Goal: Task Accomplishment & Management: Complete application form

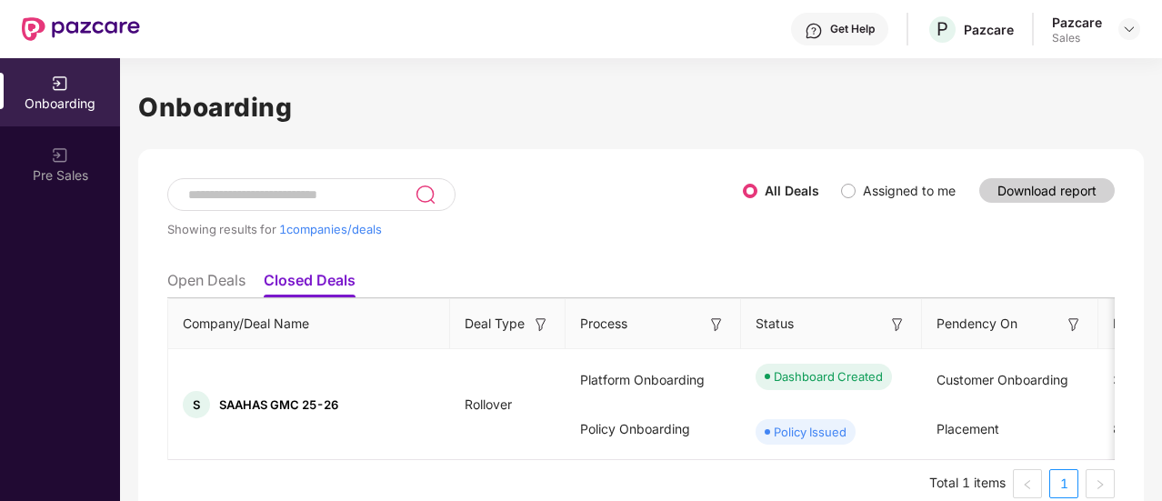
scroll to position [44, 0]
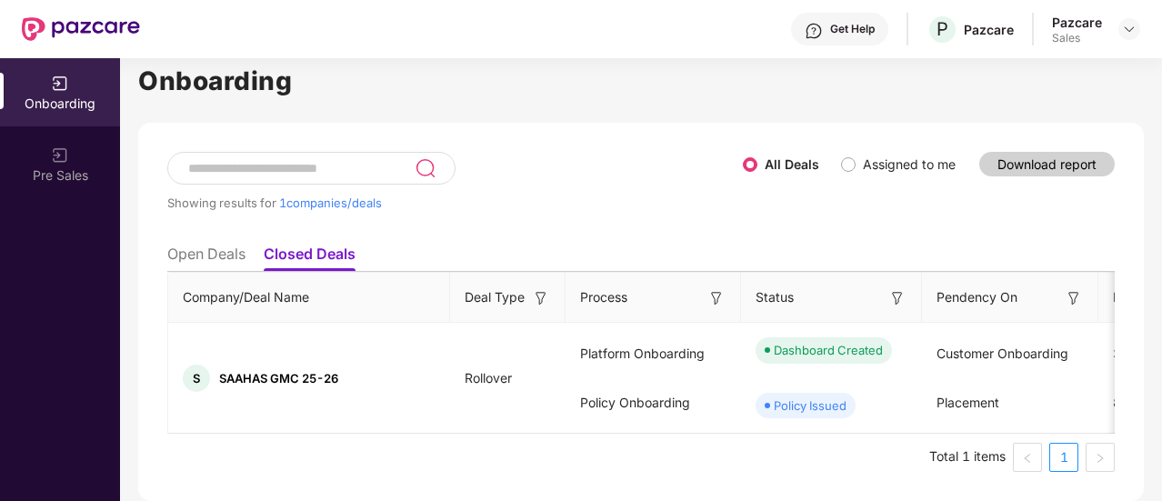
click at [238, 244] on li "Open Deals" at bounding box center [206, 257] width 78 height 26
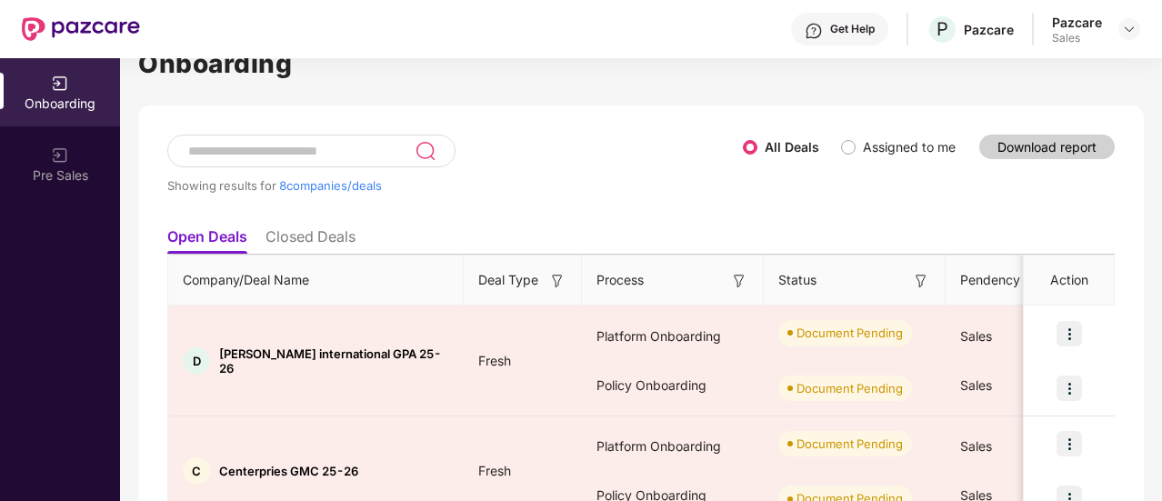
click at [294, 221] on ul "Open Deals Closed Deals" at bounding box center [640, 236] width 947 height 36
click at [304, 232] on li "Closed Deals" at bounding box center [310, 240] width 90 height 26
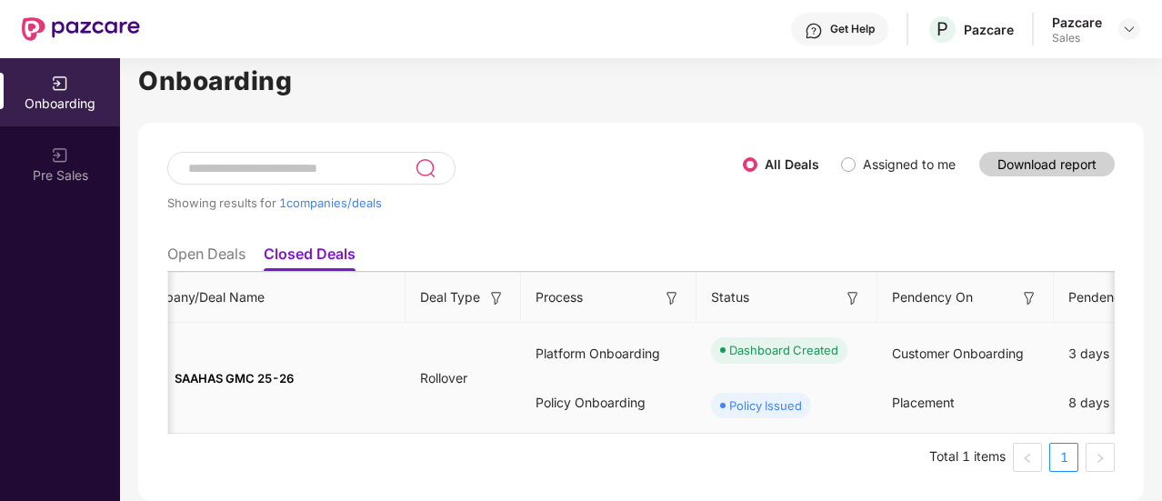
scroll to position [0, 0]
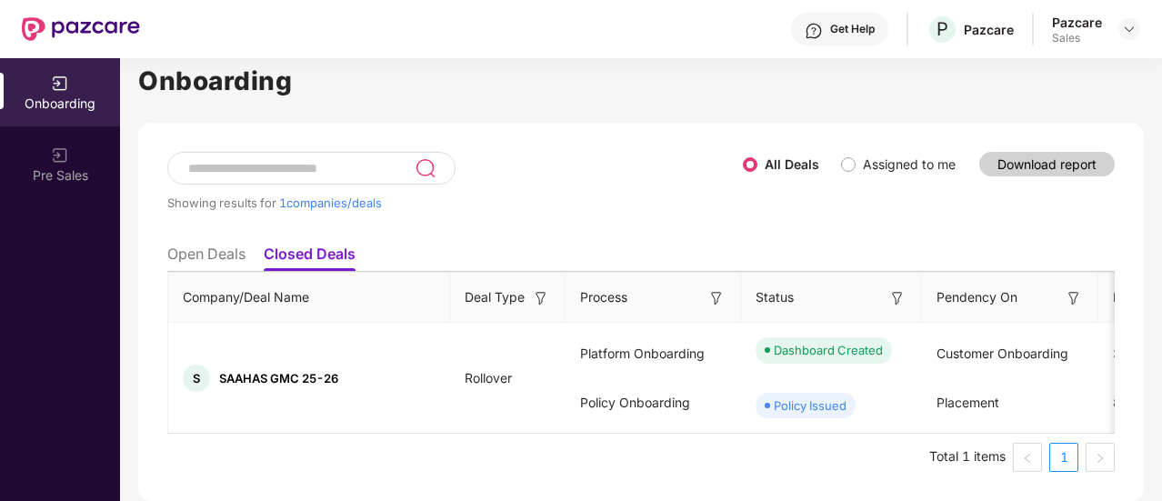
click at [210, 244] on li "Open Deals" at bounding box center [206, 257] width 78 height 26
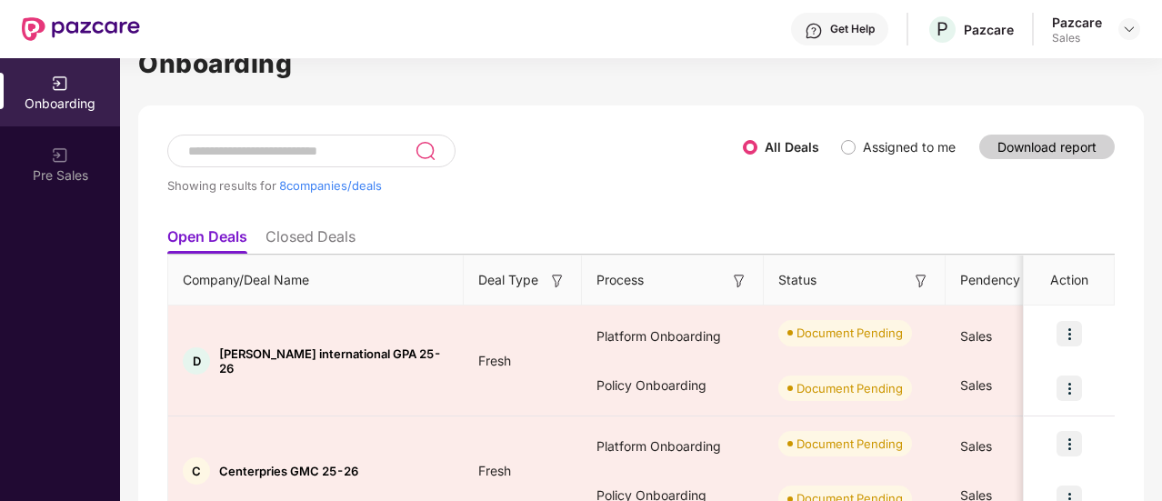
click at [311, 218] on ul "Open Deals Closed Deals" at bounding box center [640, 236] width 947 height 36
click at [302, 227] on li "Closed Deals" at bounding box center [310, 240] width 90 height 26
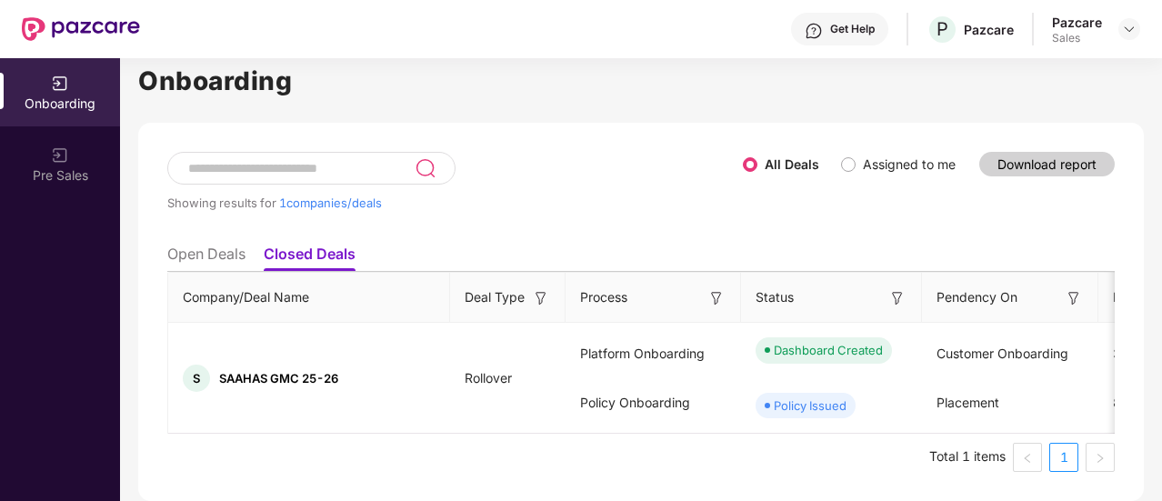
click at [235, 244] on li "Open Deals" at bounding box center [206, 257] width 78 height 26
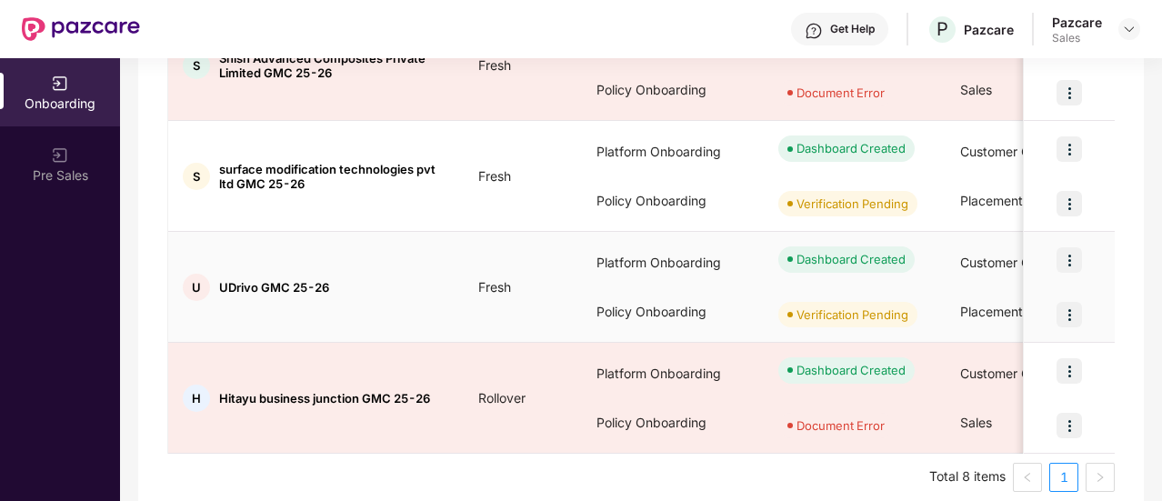
scroll to position [781, 0]
click at [270, 274] on div "U UDrivo GMC 25-26" at bounding box center [315, 287] width 295 height 27
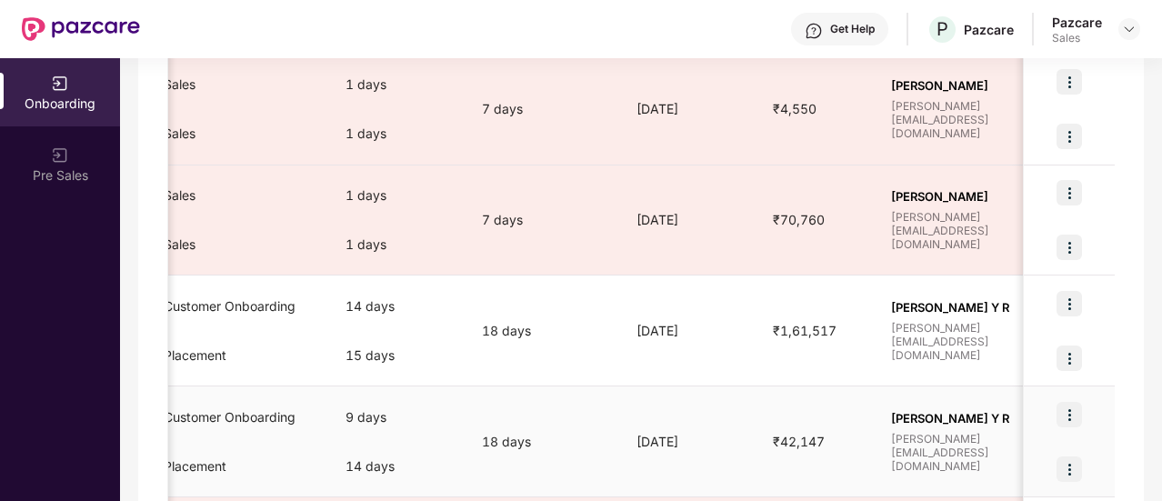
scroll to position [0, 802]
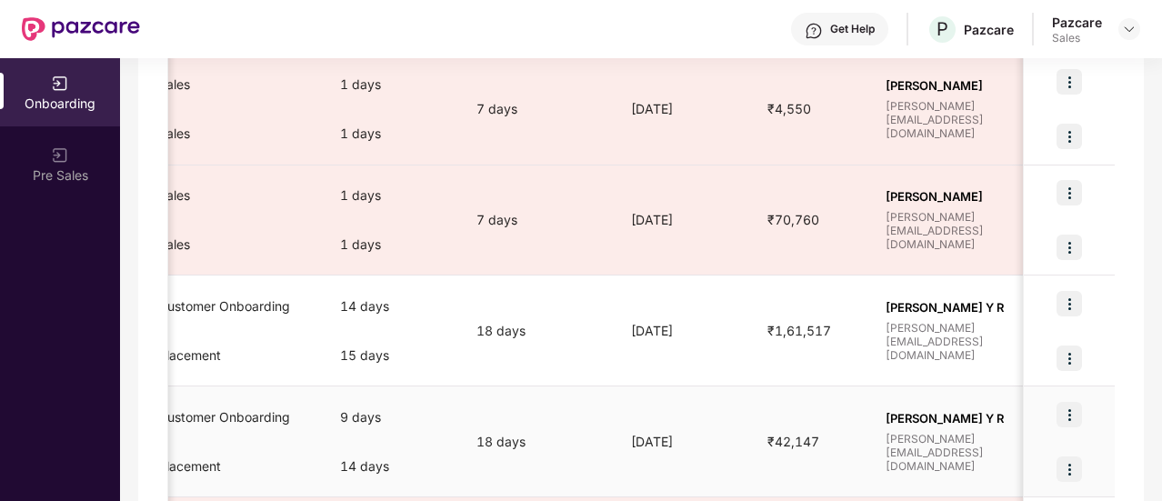
click at [1058, 414] on img at bounding box center [1068, 414] width 25 height 25
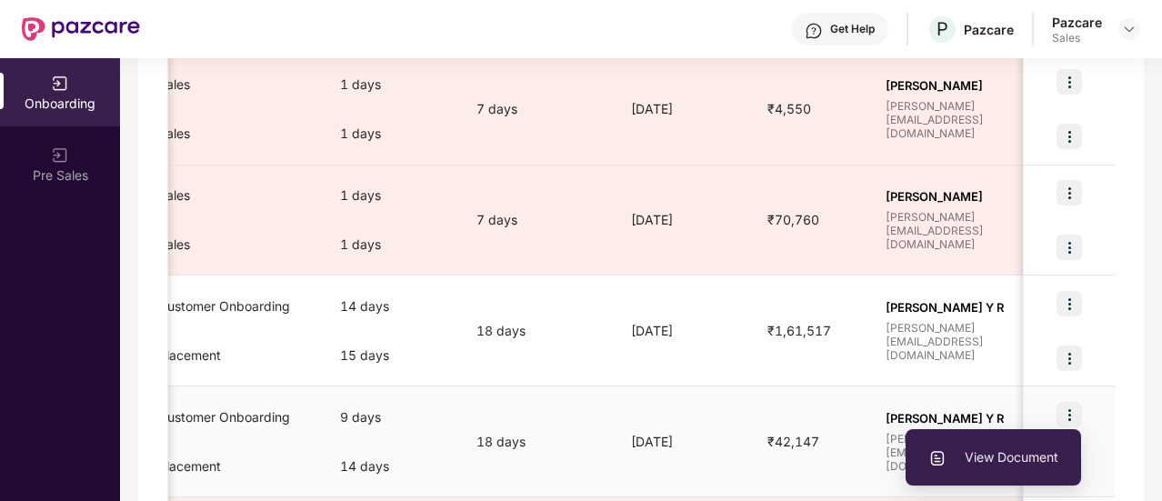
click at [1000, 447] on span "View Document" at bounding box center [993, 457] width 130 height 20
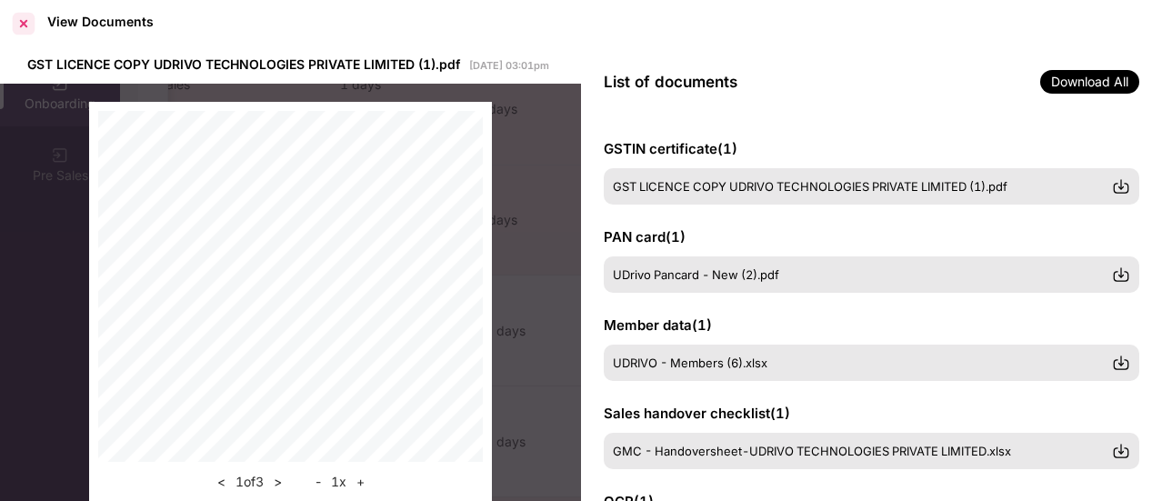
click at [22, 25] on div at bounding box center [23, 23] width 29 height 29
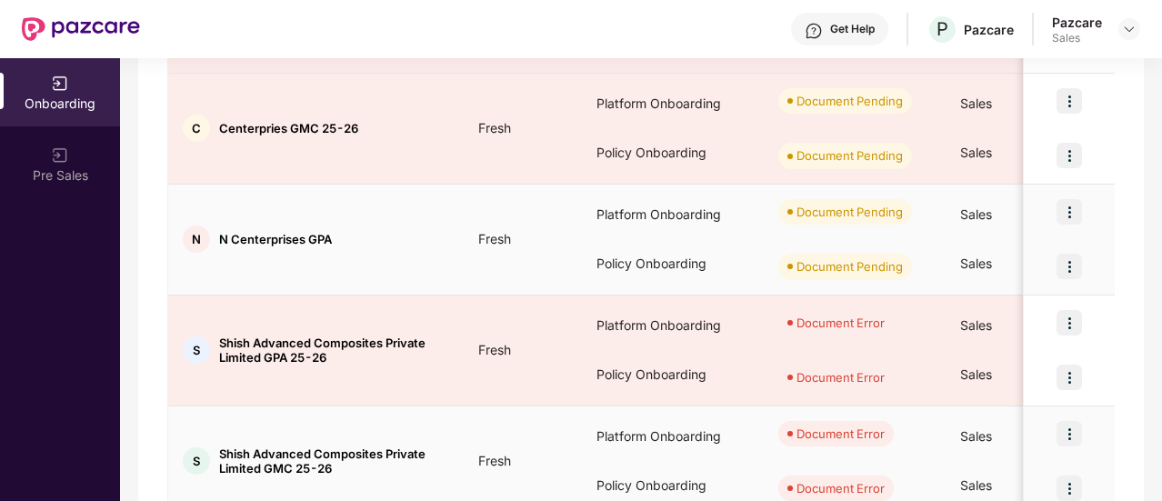
scroll to position [195, 0]
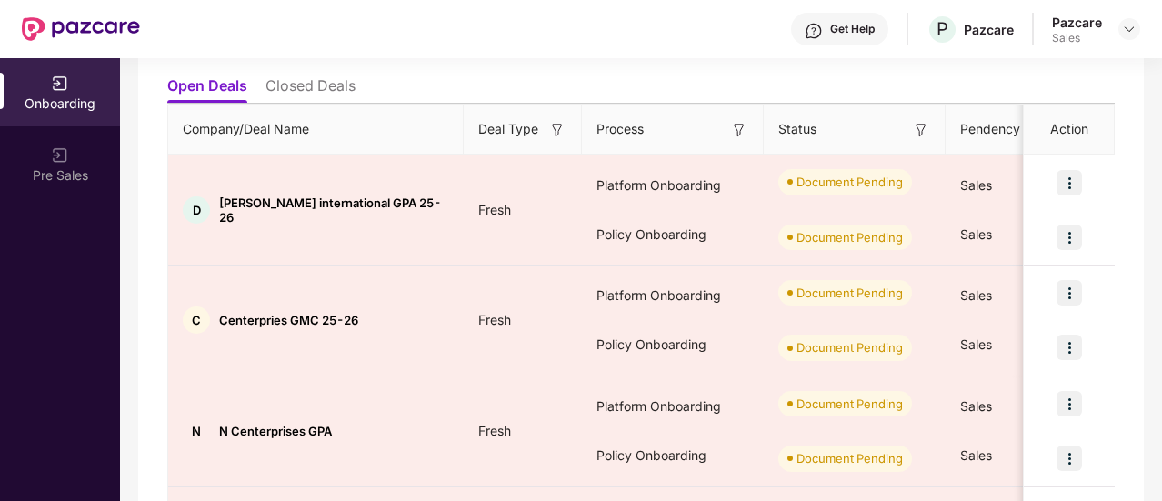
click at [305, 94] on li "Closed Deals" at bounding box center [310, 89] width 90 height 26
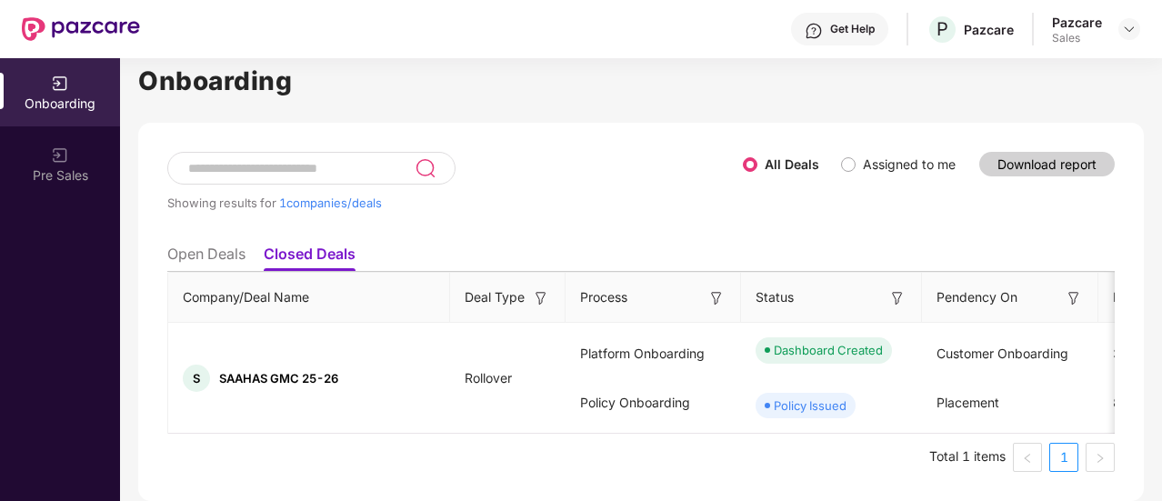
click at [243, 244] on li "Open Deals" at bounding box center [206, 257] width 78 height 26
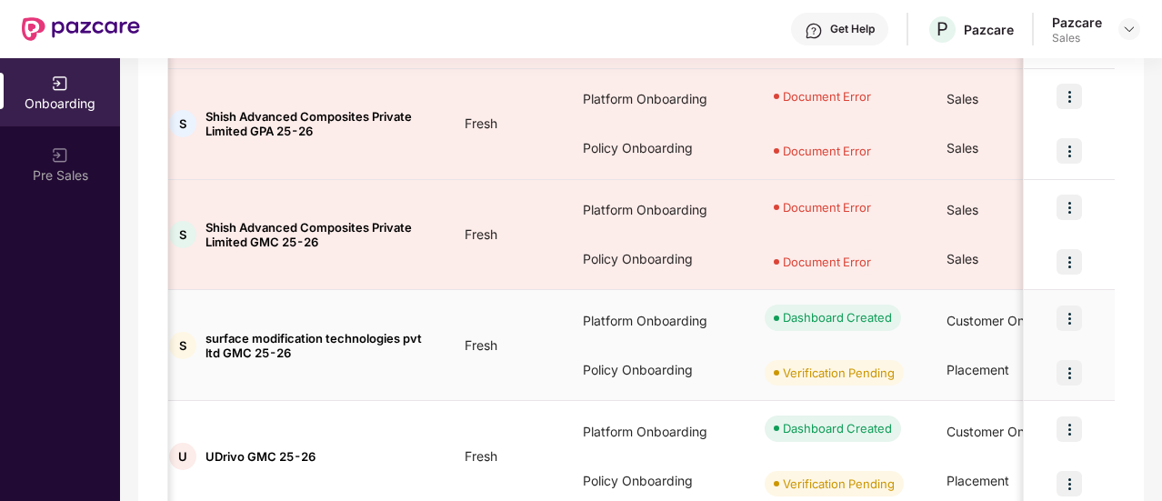
scroll to position [0, 12]
click at [85, 105] on div "Onboarding" at bounding box center [60, 104] width 120 height 18
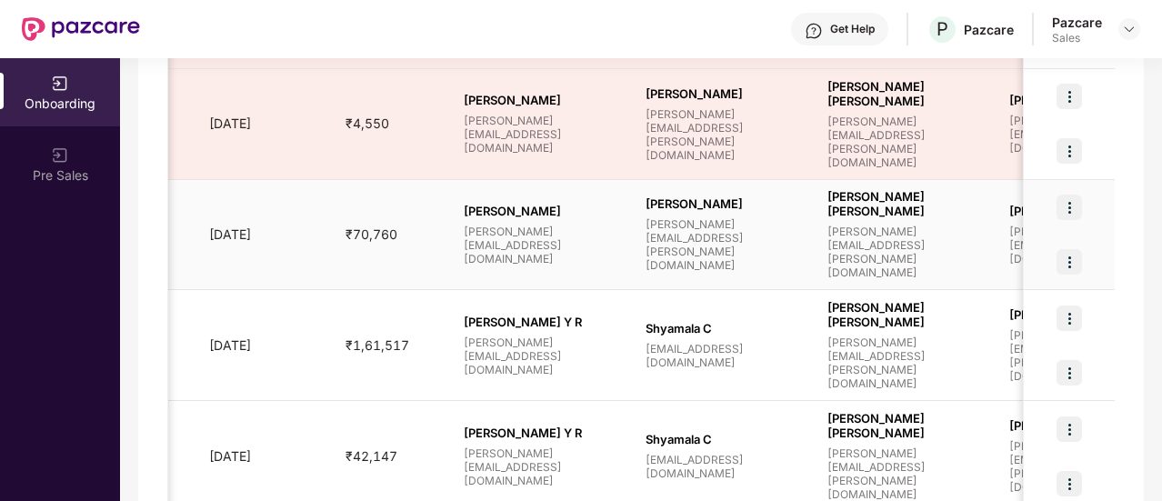
scroll to position [0, 1222]
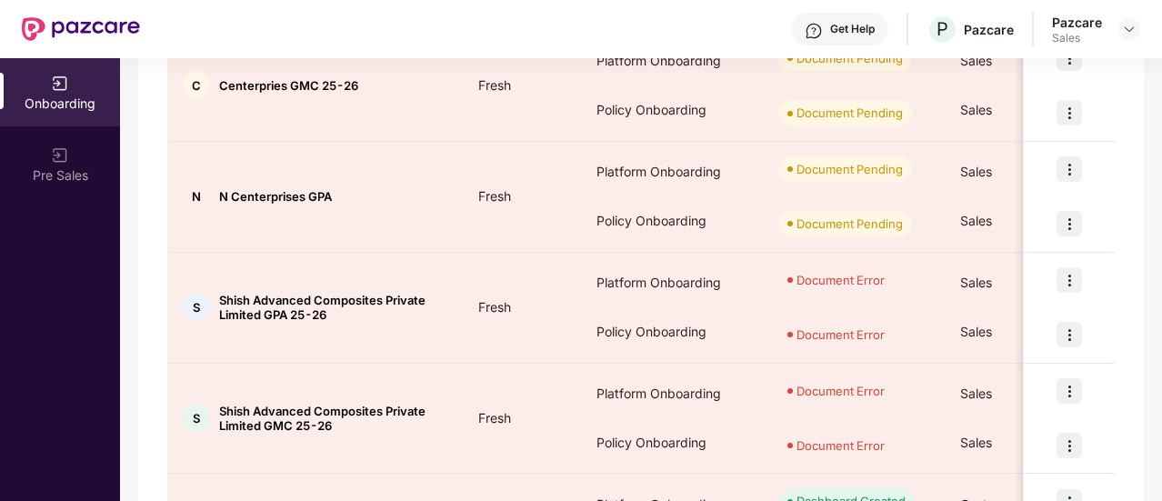
scroll to position [443, 0]
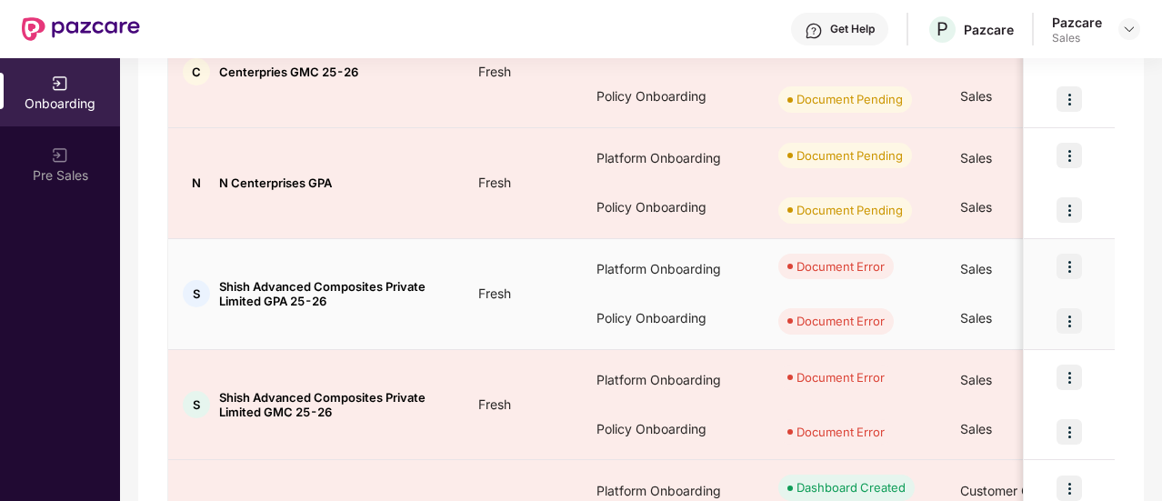
click at [1061, 277] on div at bounding box center [1068, 266] width 91 height 55
click at [1078, 268] on img at bounding box center [1068, 266] width 25 height 25
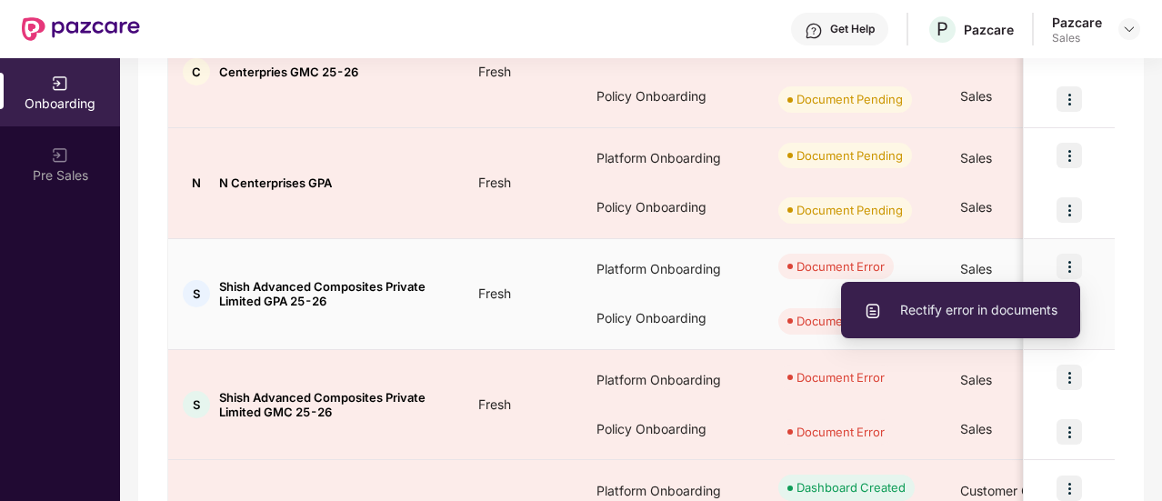
click at [1018, 301] on span "Rectify error in documents" at bounding box center [960, 310] width 194 height 20
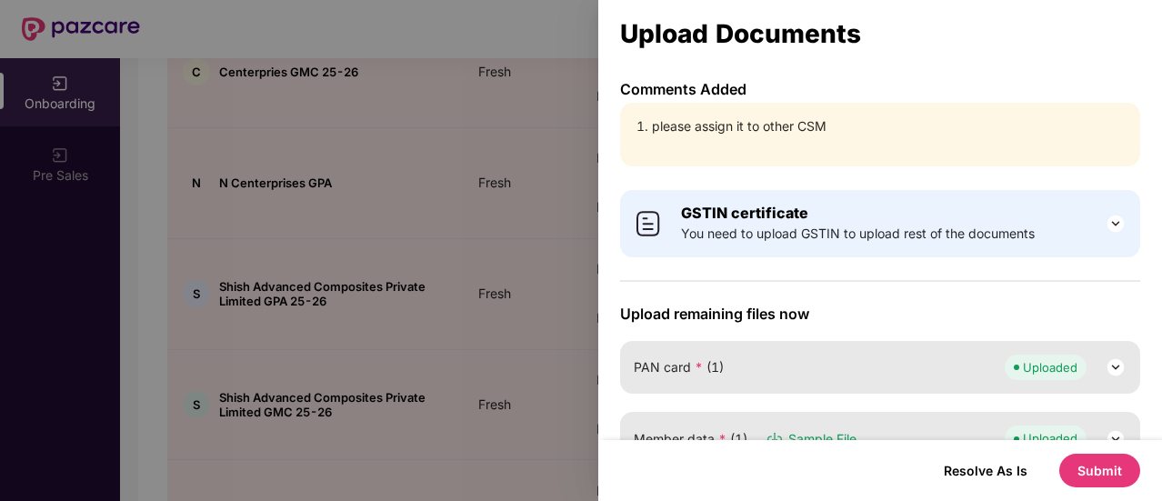
click at [564, 234] on div at bounding box center [581, 250] width 1162 height 501
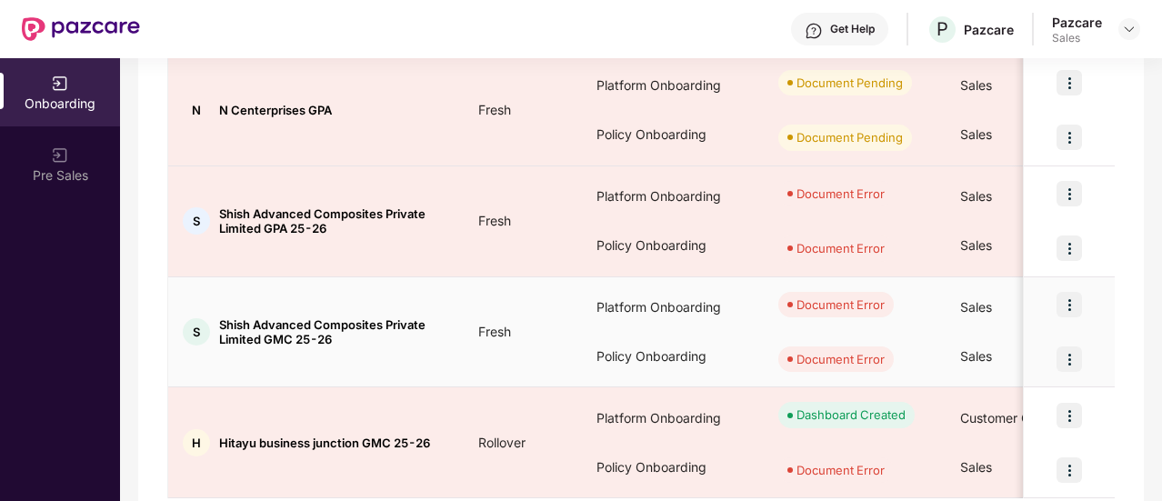
scroll to position [516, 0]
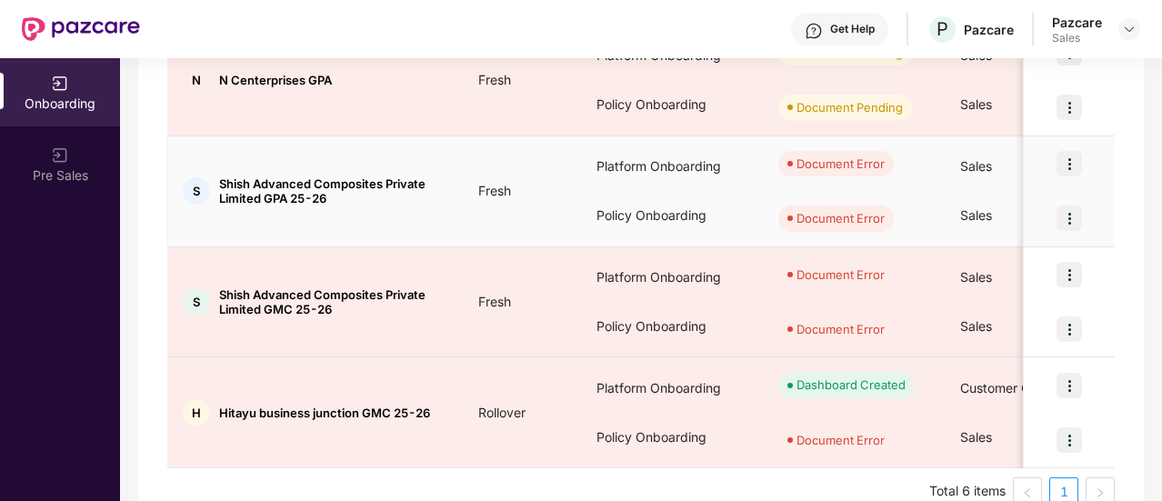
scroll to position [364, 0]
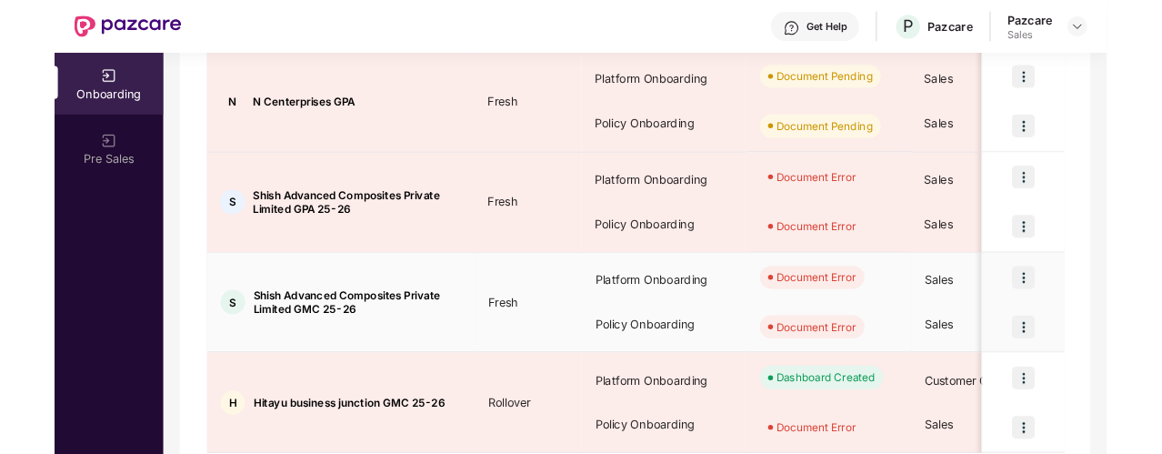
scroll to position [485, 0]
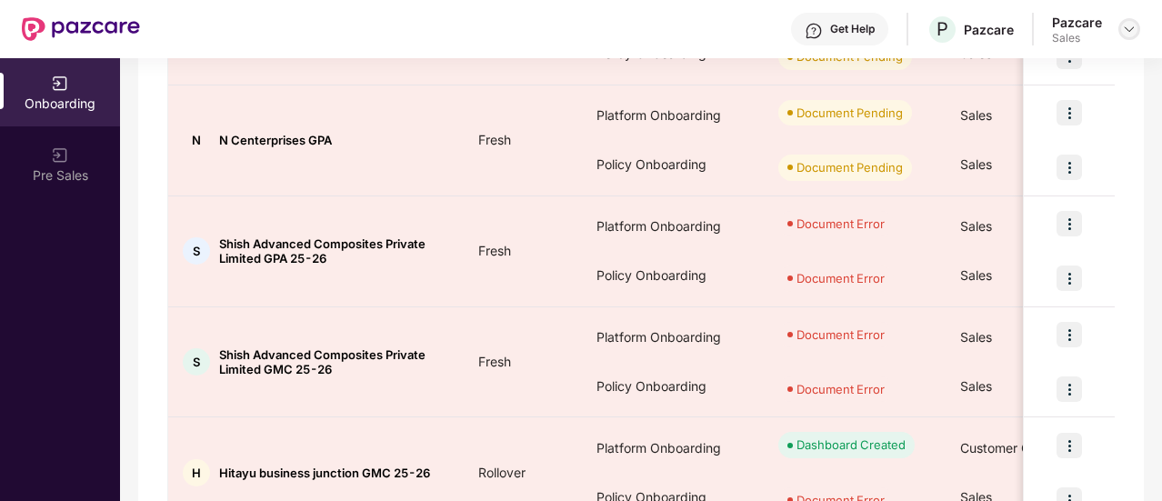
click at [1131, 18] on div at bounding box center [1129, 29] width 22 height 22
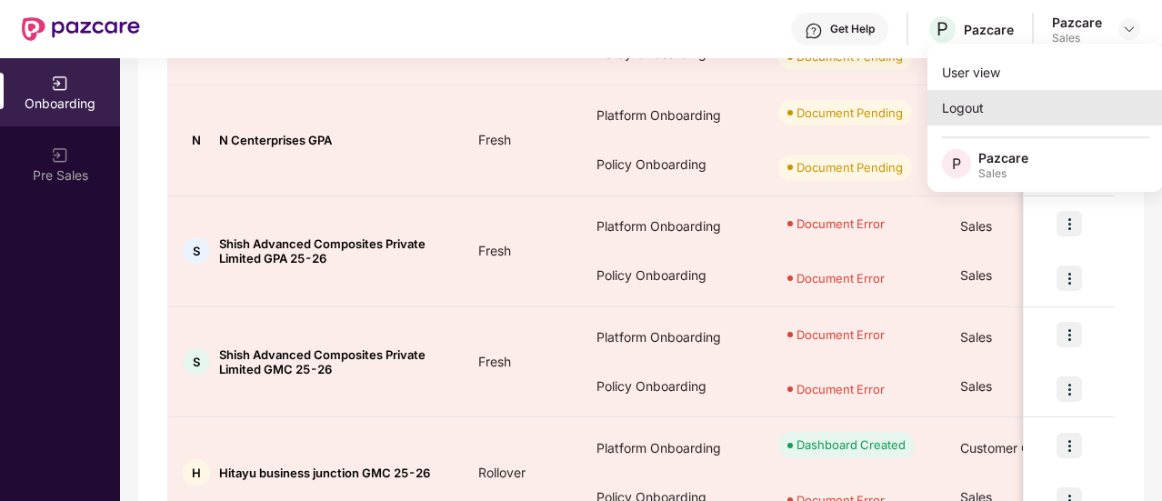
click at [1020, 117] on div "Logout" at bounding box center [1045, 107] width 236 height 35
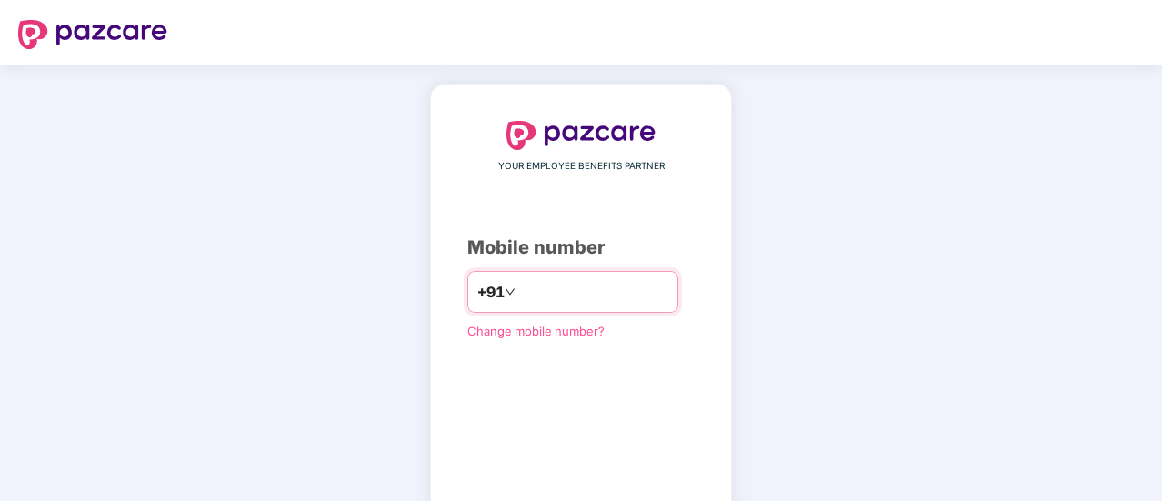
click at [553, 284] on input "number" at bounding box center [593, 291] width 149 height 29
type input "**********"
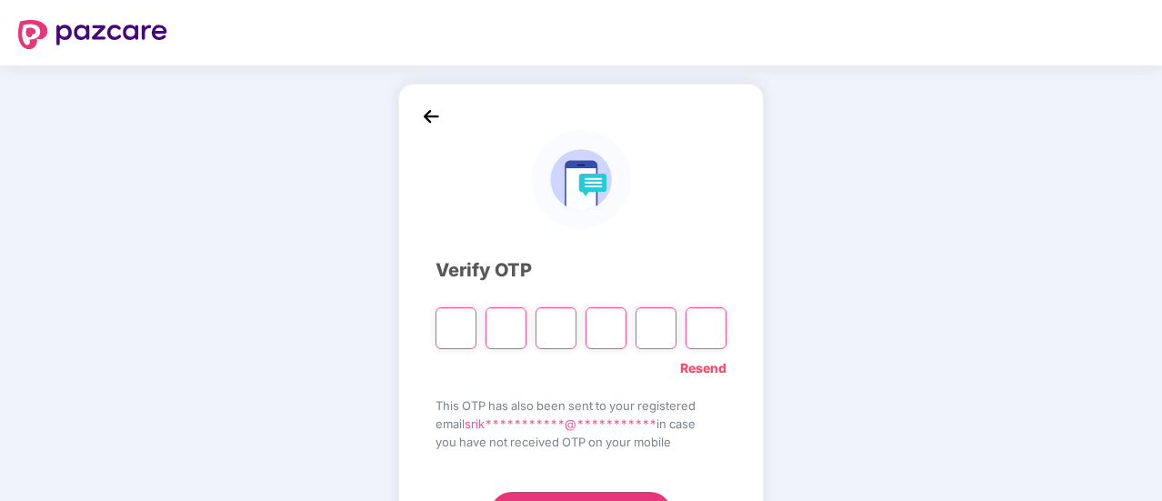
type input "*"
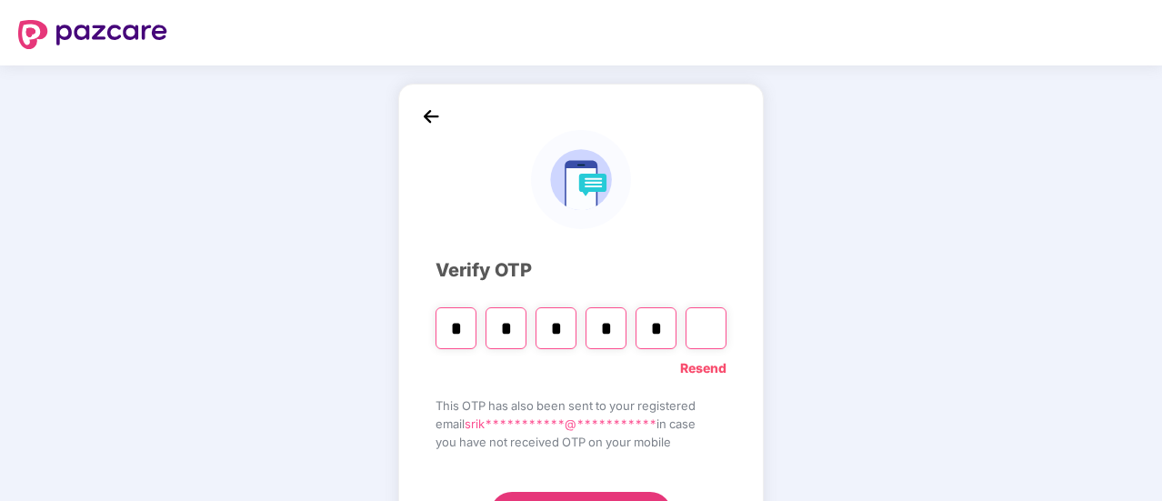
type input "*"
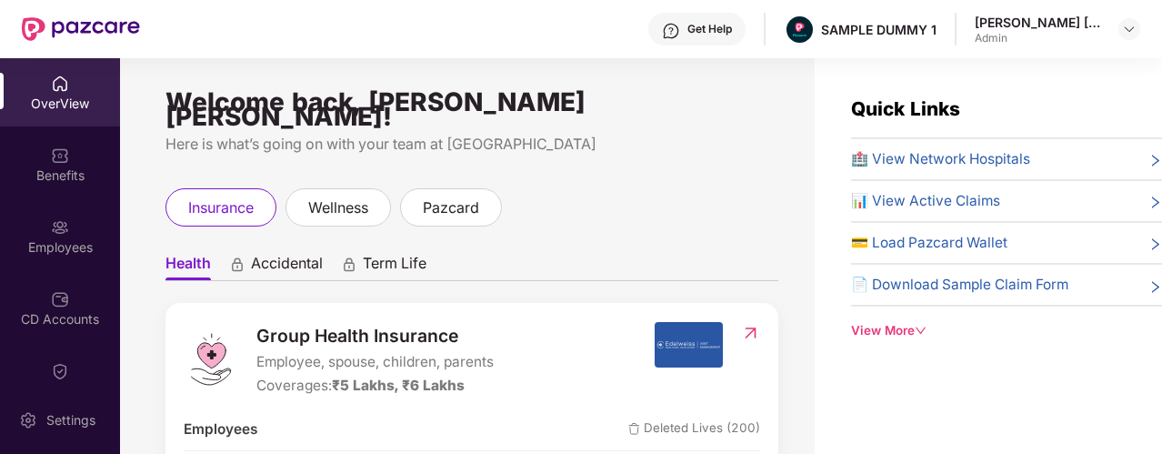
click at [305, 254] on span "Accidental" at bounding box center [287, 267] width 72 height 26
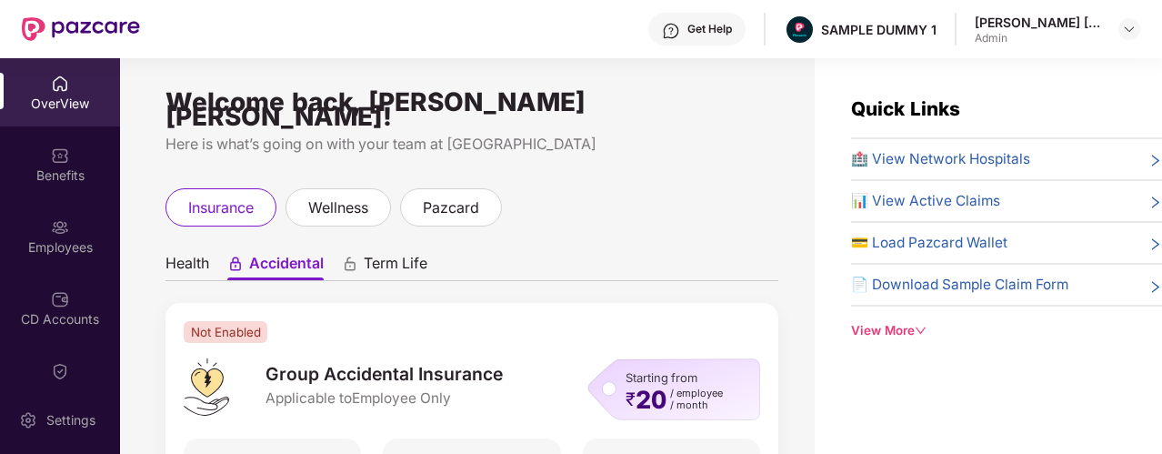
click at [200, 254] on span "Health" at bounding box center [187, 267] width 44 height 26
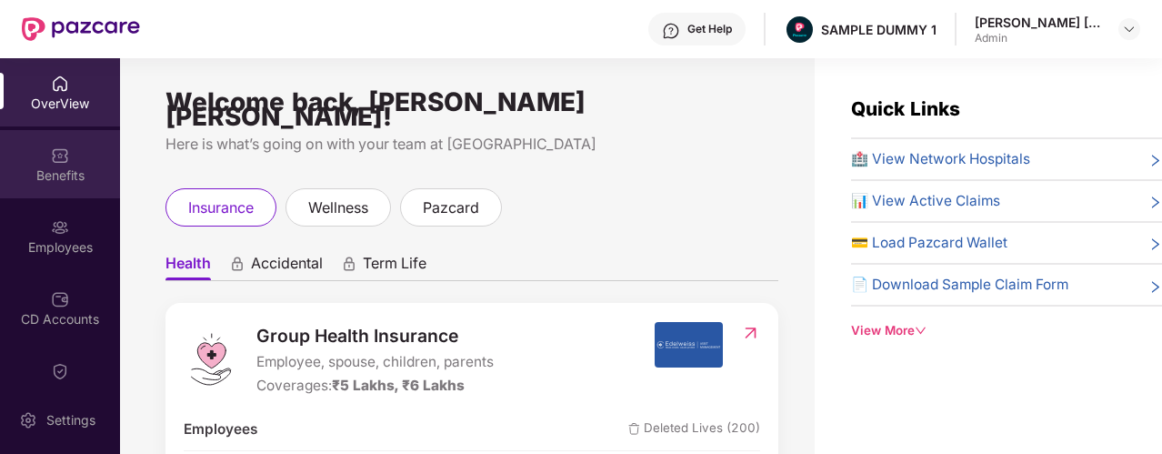
click at [86, 159] on div "Benefits" at bounding box center [60, 164] width 120 height 68
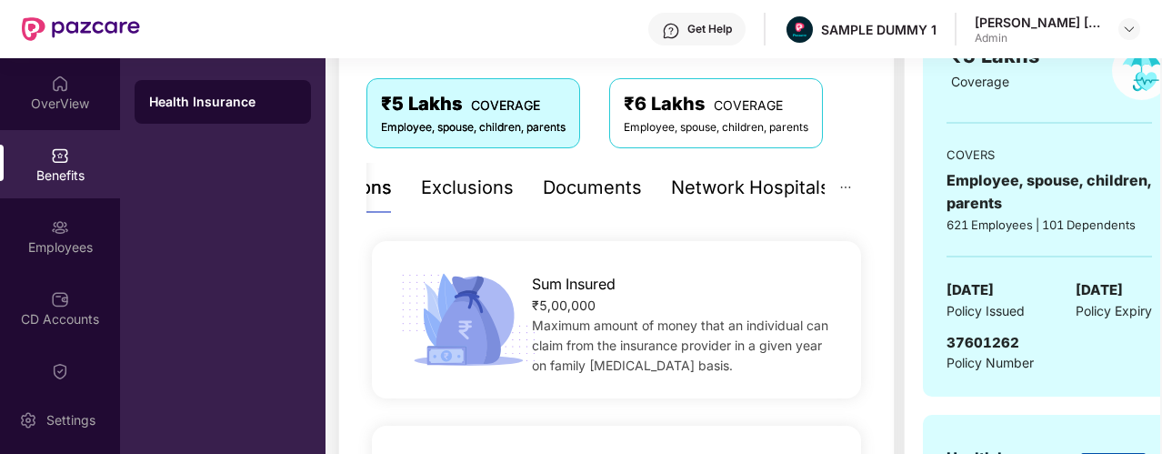
scroll to position [295, 0]
click at [483, 189] on div "Exclusions" at bounding box center [467, 189] width 93 height 28
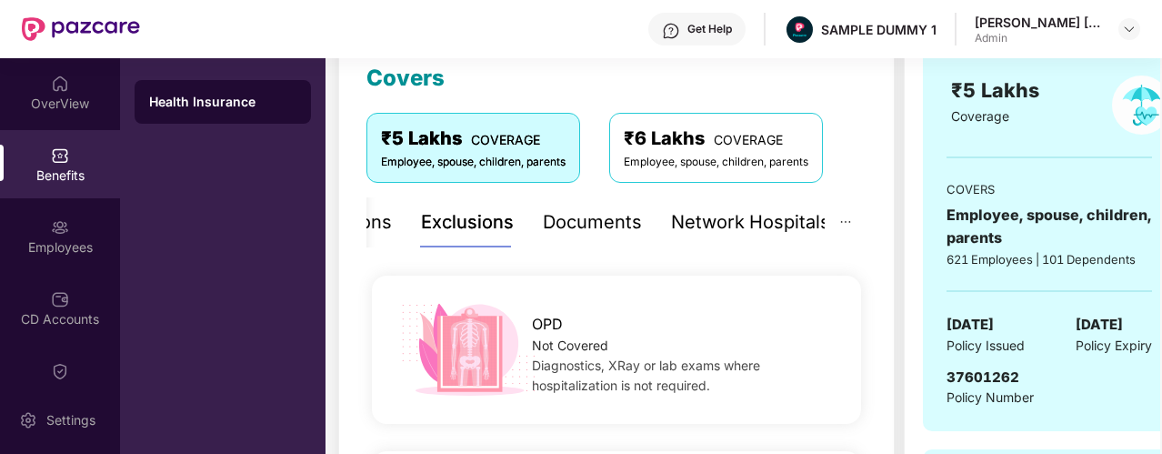
scroll to position [261, 0]
click at [703, 235] on div "Network Hospitals" at bounding box center [750, 223] width 159 height 28
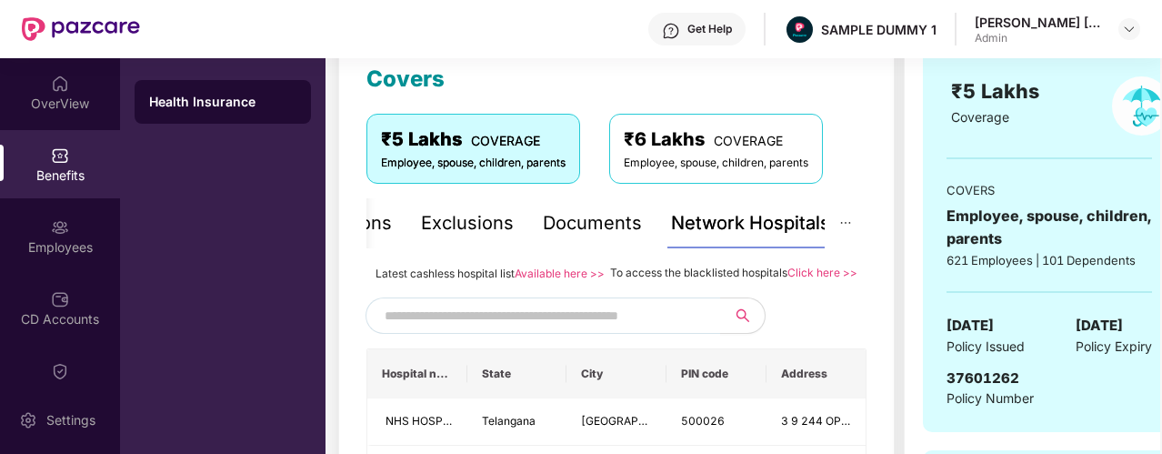
scroll to position [368, 0]
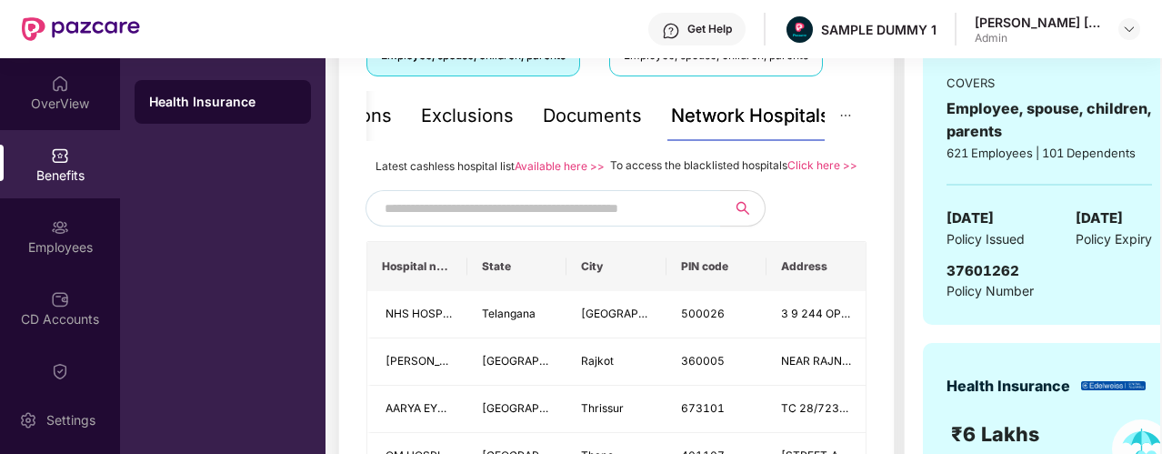
click at [449, 222] on input "text" at bounding box center [539, 208] width 311 height 27
type input "*********"
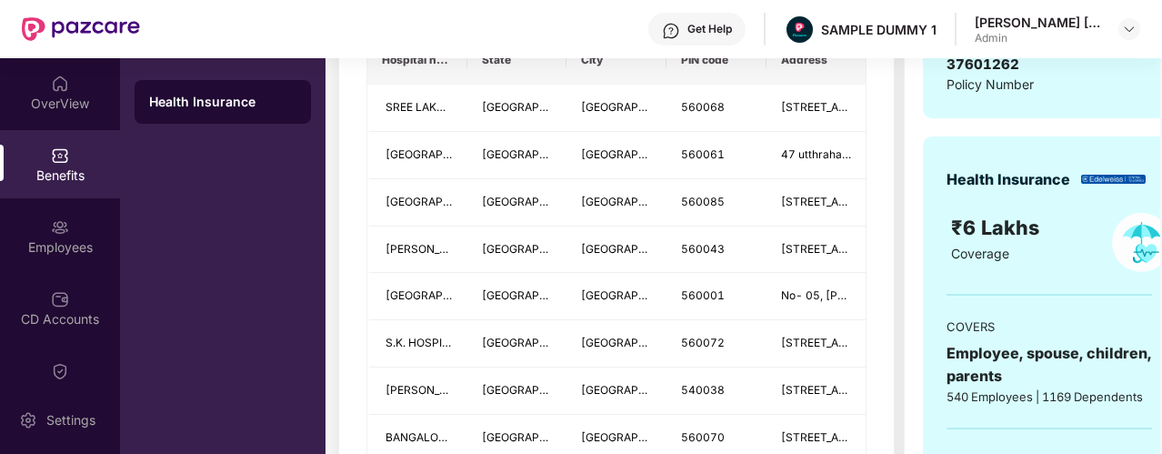
scroll to position [473, 0]
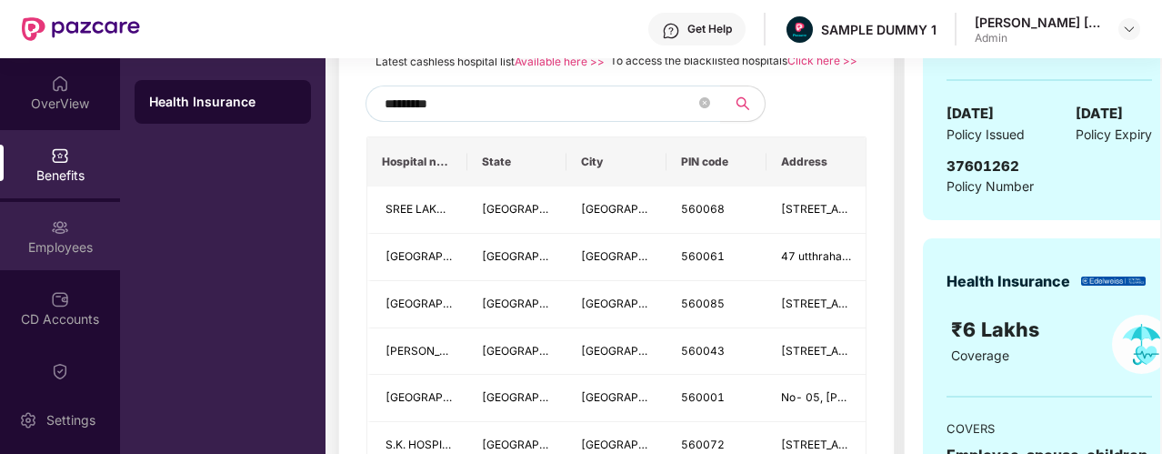
click at [87, 215] on div "Employees" at bounding box center [60, 236] width 120 height 68
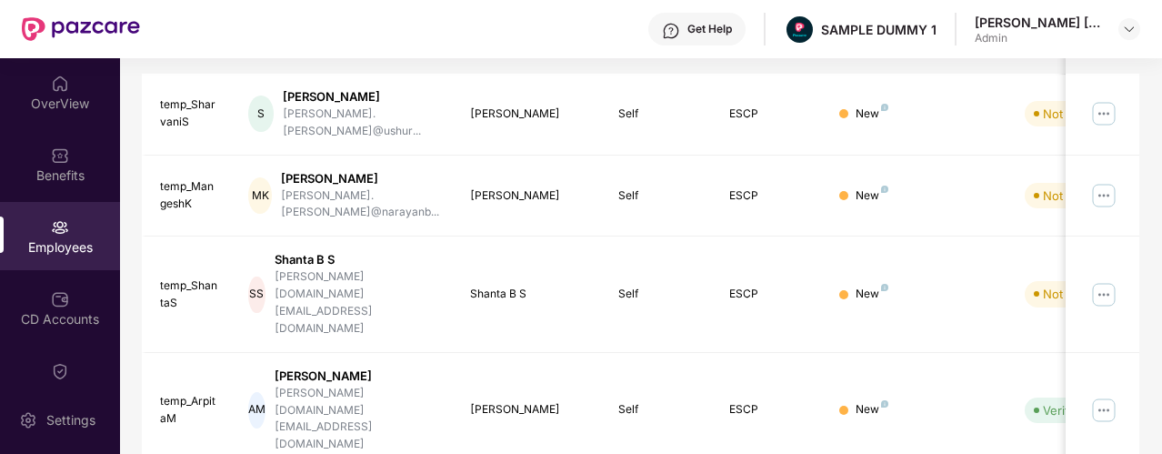
scroll to position [473, 0]
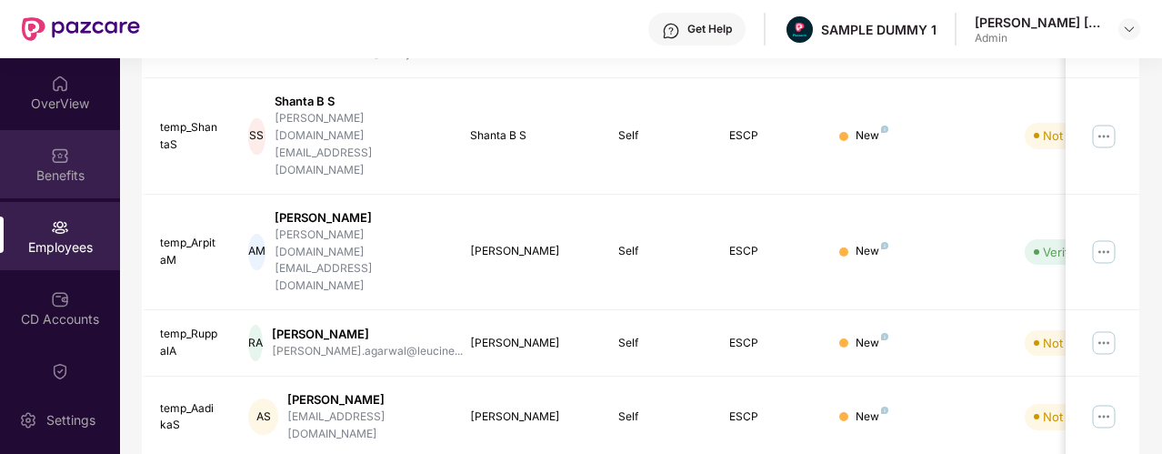
click at [108, 181] on div "Benefits" at bounding box center [60, 175] width 120 height 18
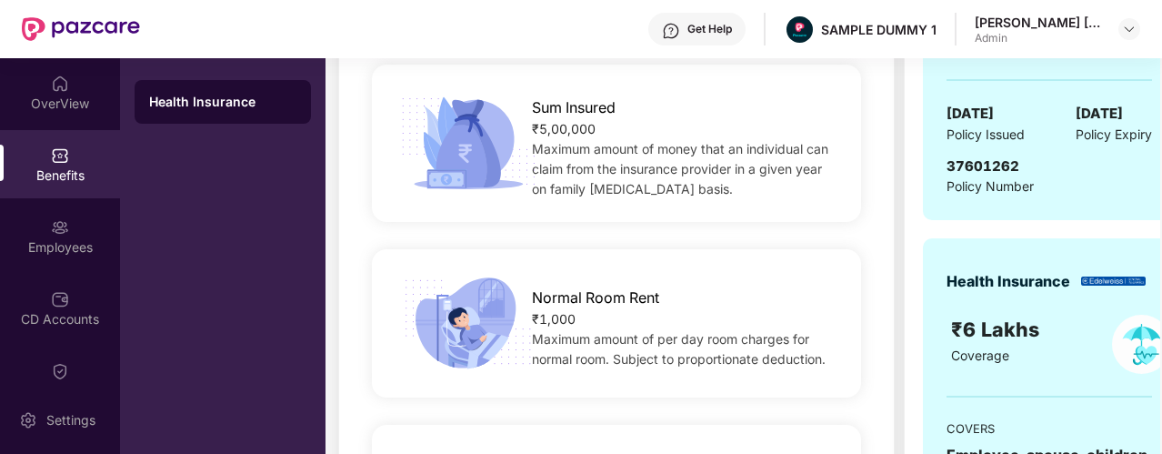
scroll to position [144, 0]
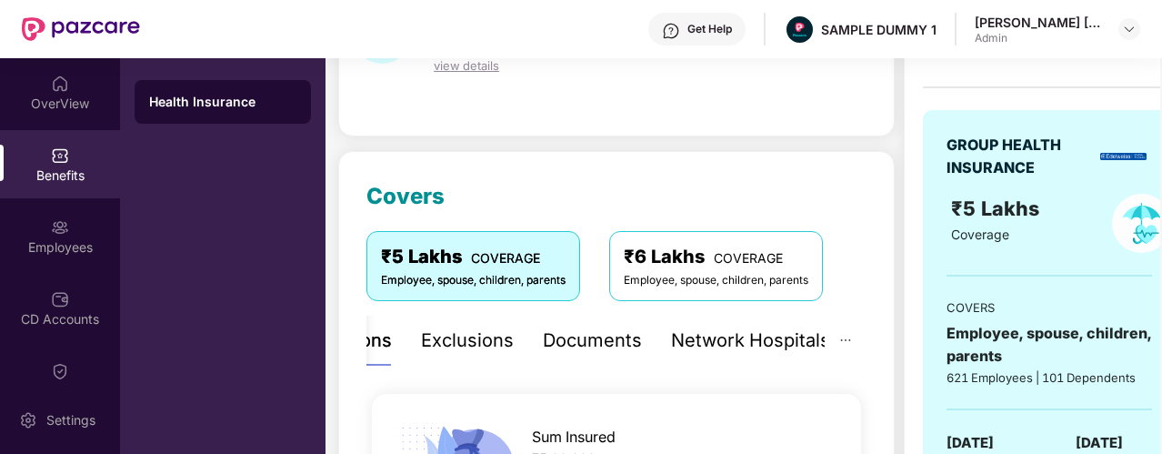
click at [768, 334] on div "Network Hospitals" at bounding box center [750, 340] width 159 height 28
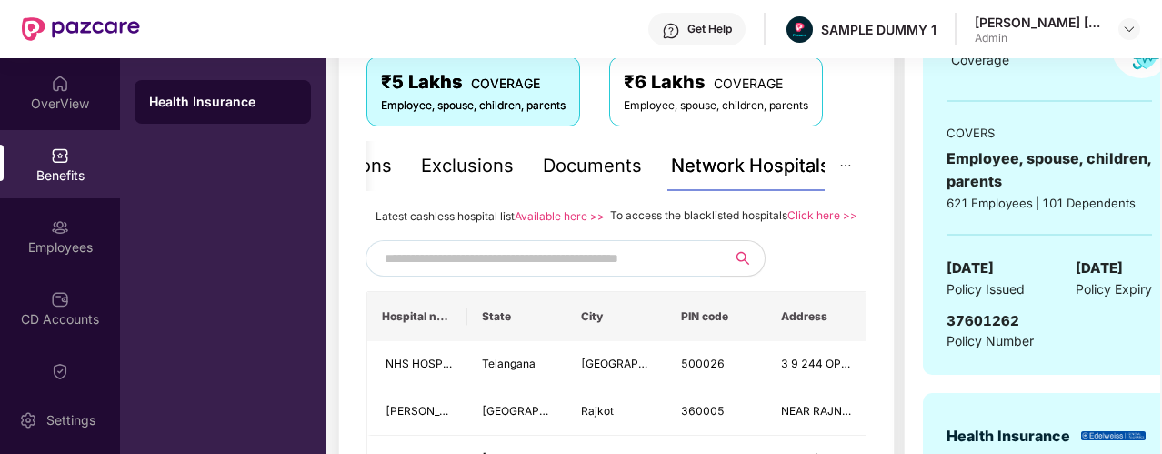
scroll to position [373, 0]
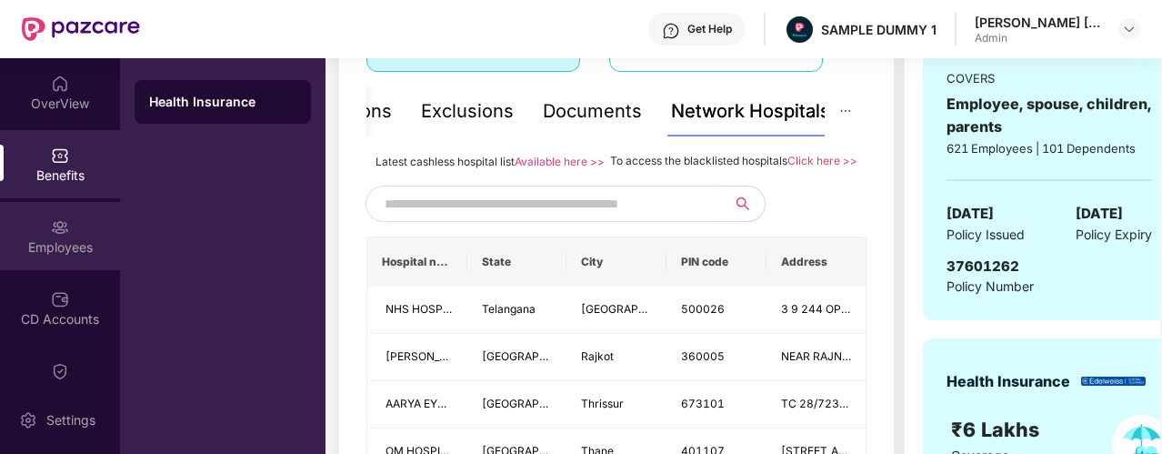
click at [100, 239] on div "Employees" at bounding box center [60, 247] width 120 height 18
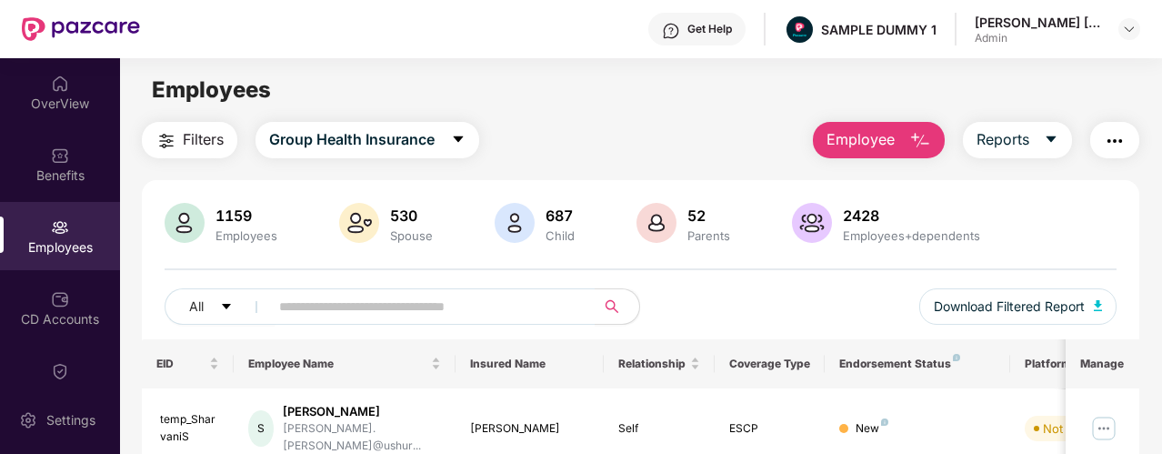
click at [833, 148] on span "Employee" at bounding box center [860, 139] width 68 height 23
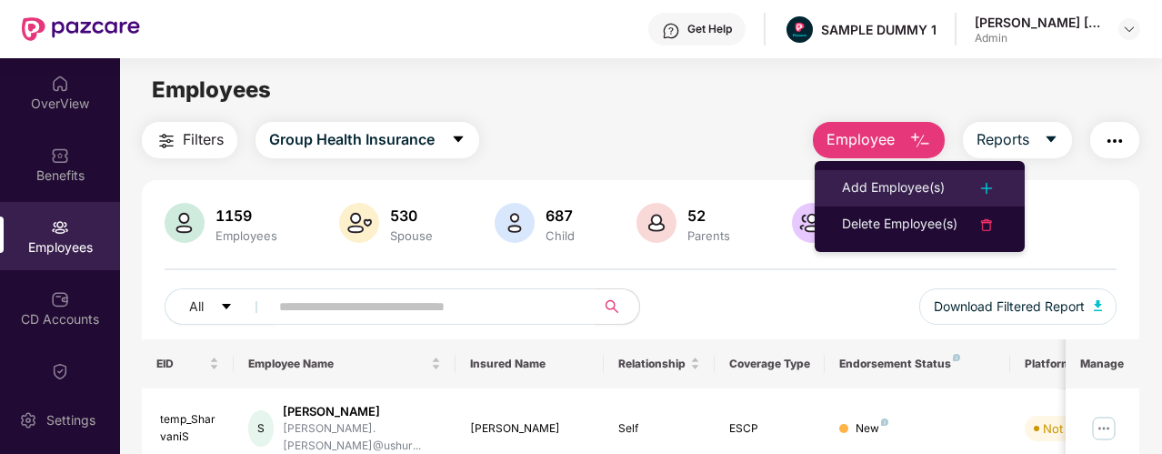
click at [847, 179] on div "Add Employee(s)" at bounding box center [893, 188] width 103 height 22
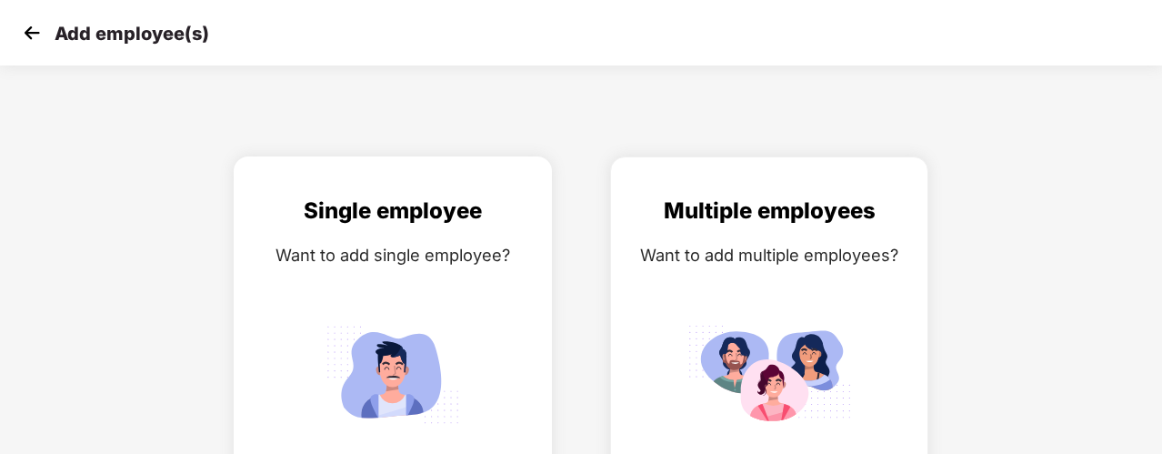
click at [467, 246] on div "Want to add single employee?" at bounding box center [393, 255] width 280 height 26
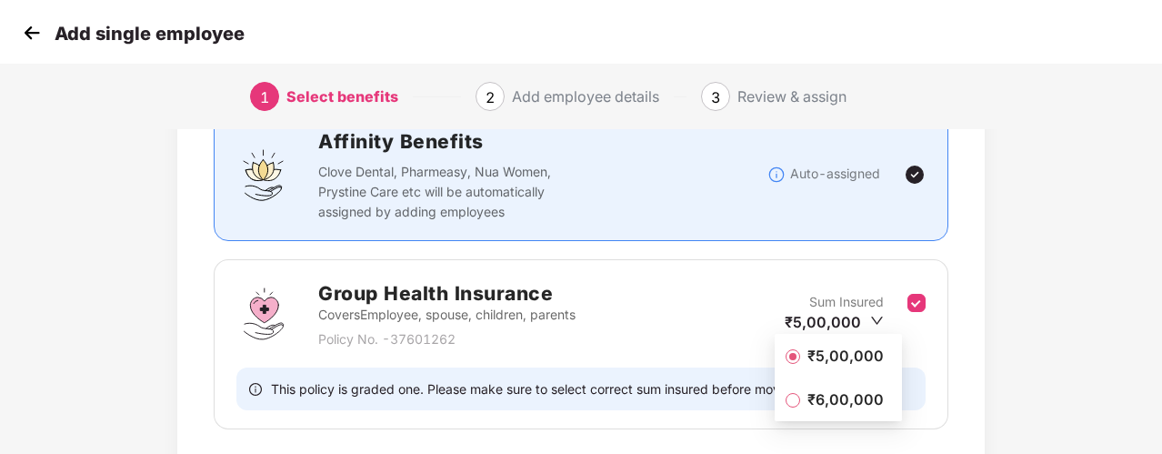
scroll to position [277, 0]
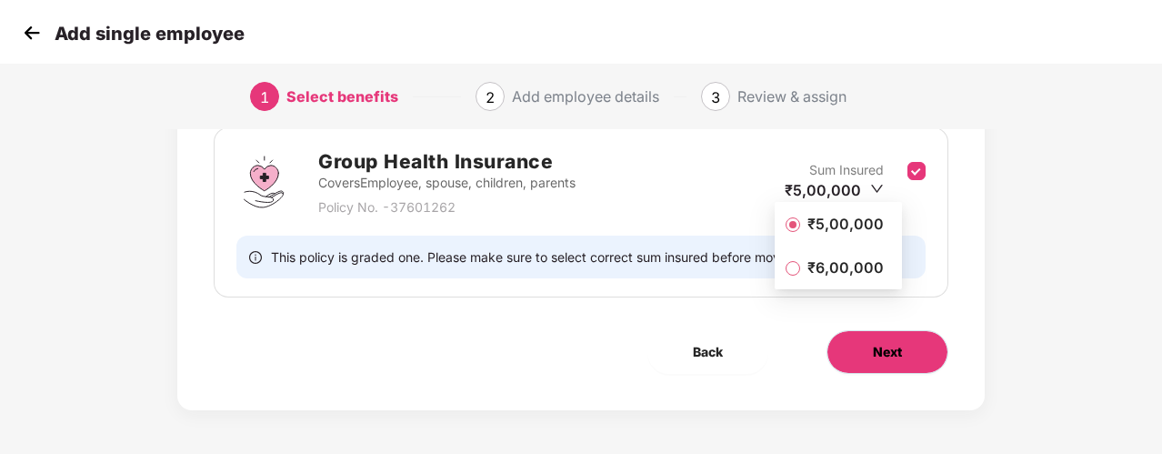
click at [907, 356] on button "Next" at bounding box center [887, 352] width 122 height 44
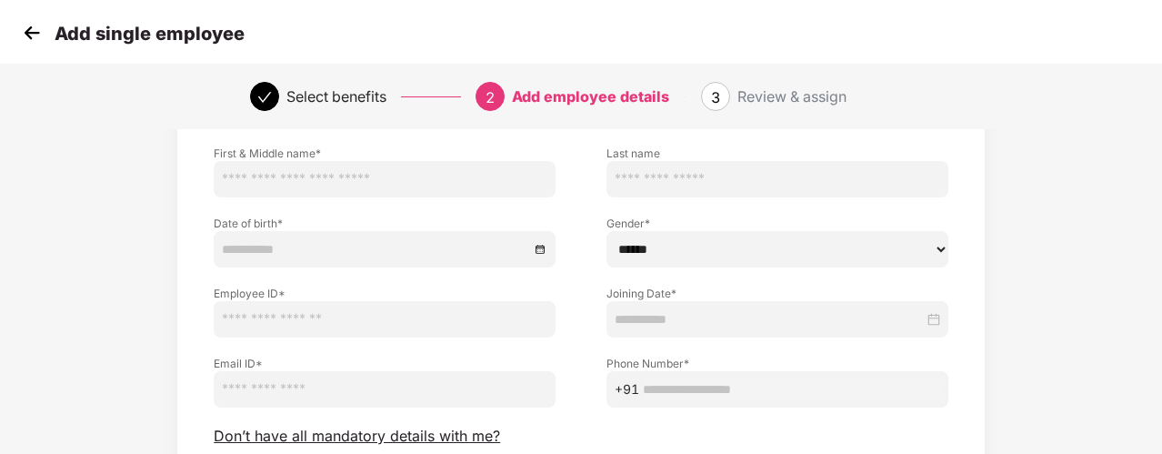
scroll to position [134, 0]
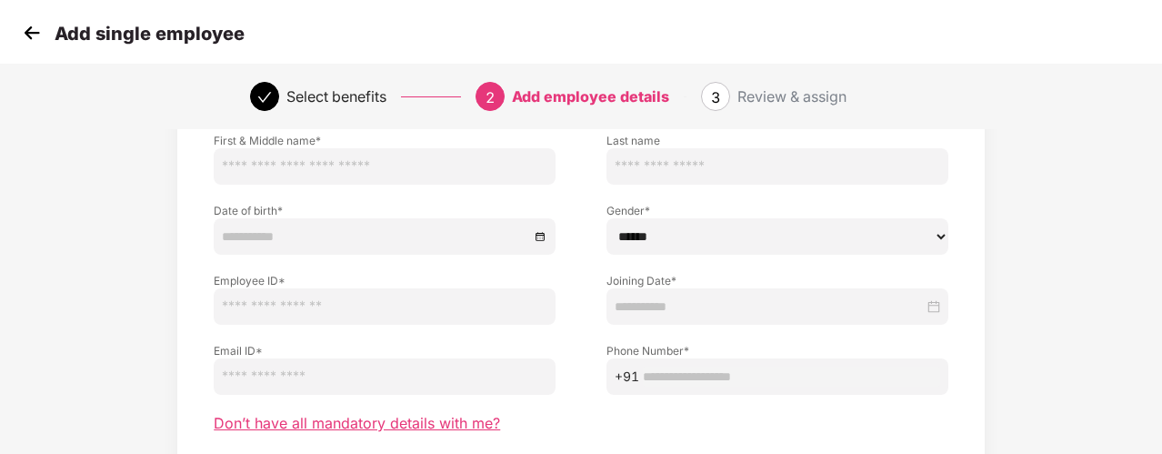
click at [424, 425] on span "Don’t have all mandatory details with me?" at bounding box center [357, 423] width 286 height 19
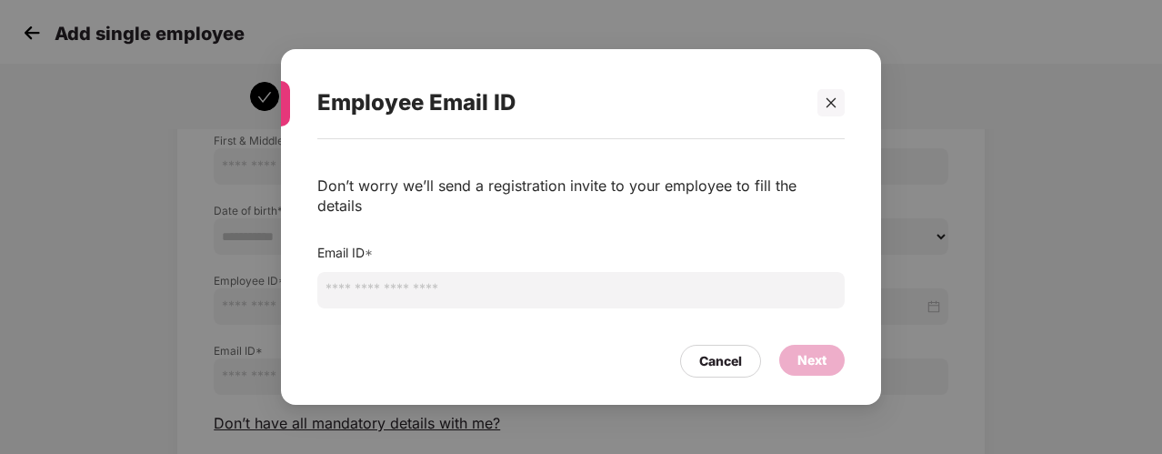
click at [416, 288] on input "email" at bounding box center [580, 290] width 527 height 36
click at [698, 348] on div "Cancel" at bounding box center [720, 360] width 81 height 33
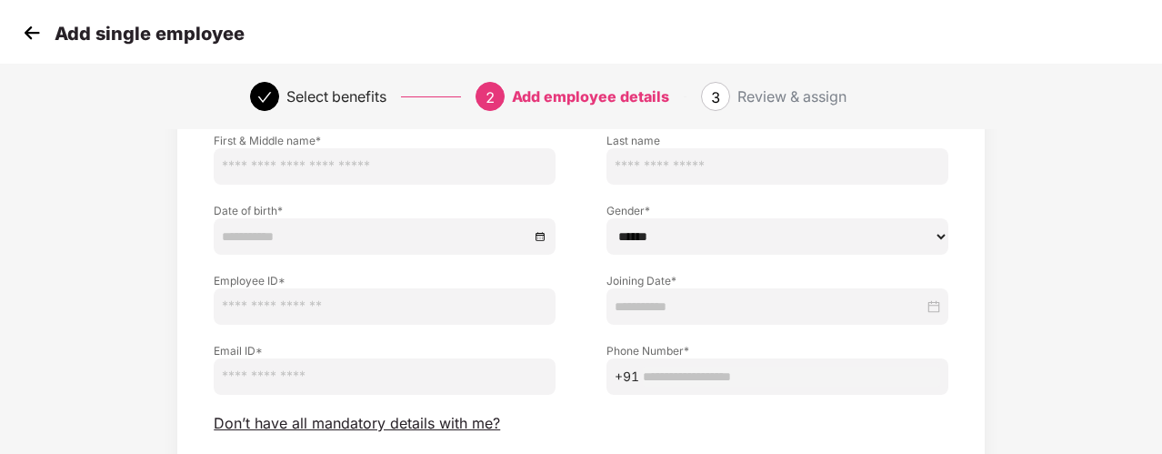
click at [31, 32] on img at bounding box center [31, 32] width 27 height 27
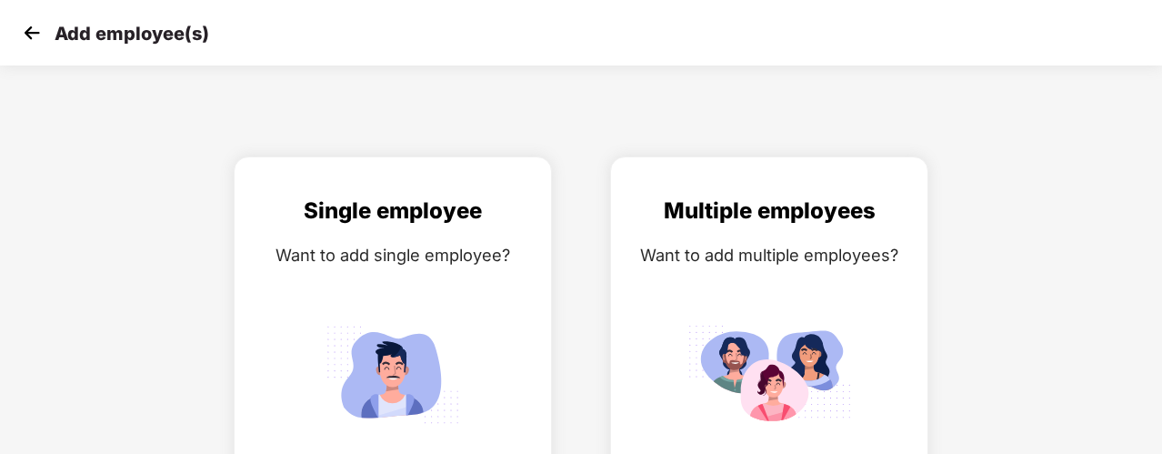
click at [31, 33] on img at bounding box center [31, 32] width 27 height 27
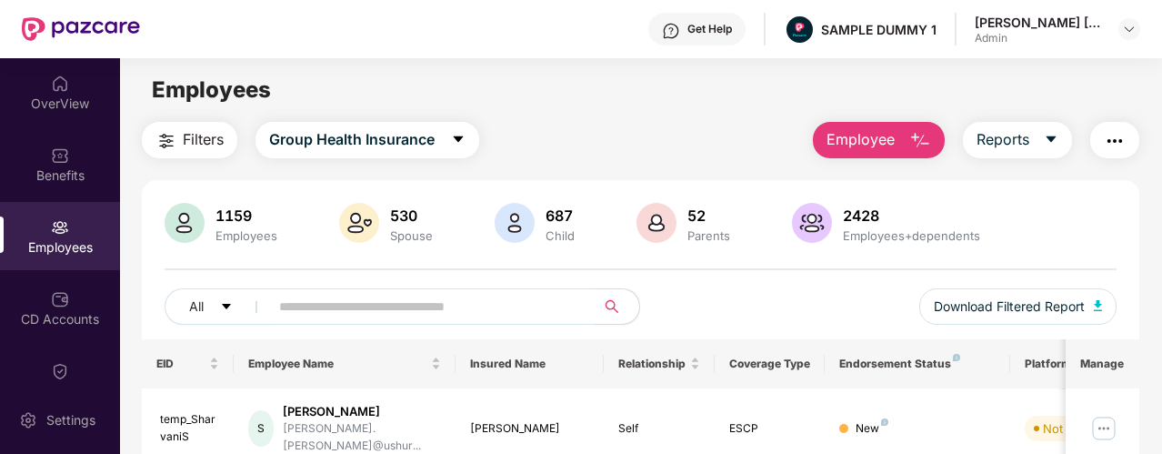
click at [1102, 154] on button "button" at bounding box center [1114, 140] width 49 height 36
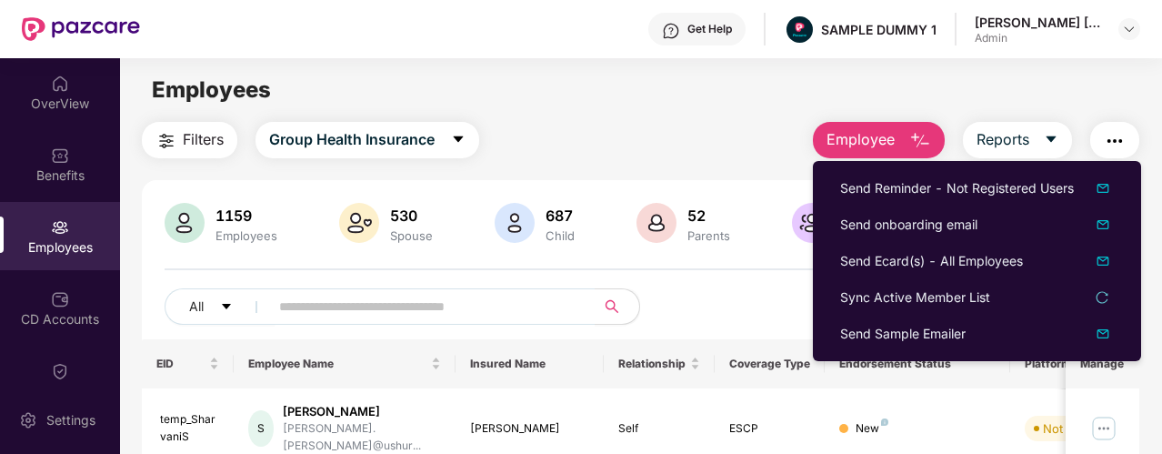
click at [1037, 95] on div "Employees" at bounding box center [640, 90] width 1041 height 35
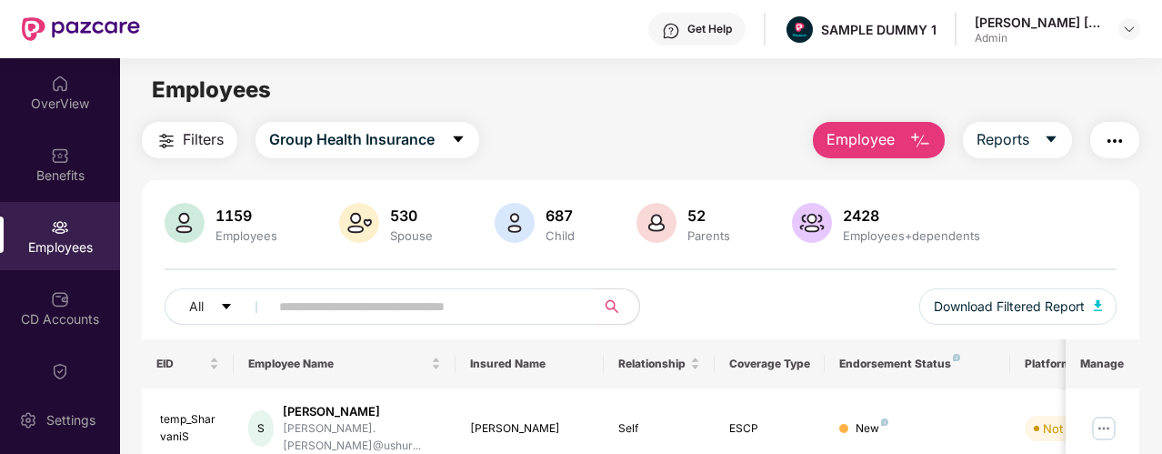
click at [1100, 139] on button "button" at bounding box center [1114, 140] width 49 height 36
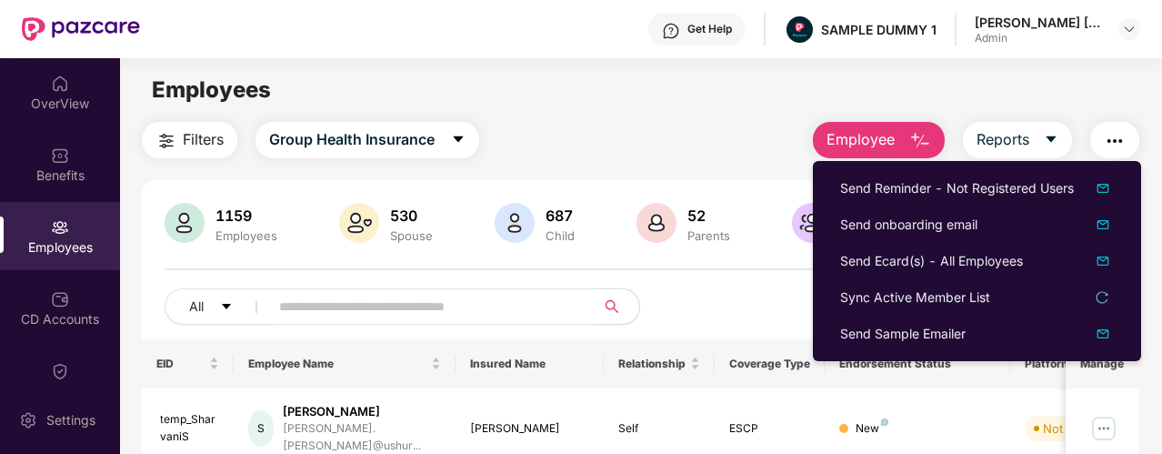
click at [490, 81] on div "Employees" at bounding box center [640, 90] width 1041 height 35
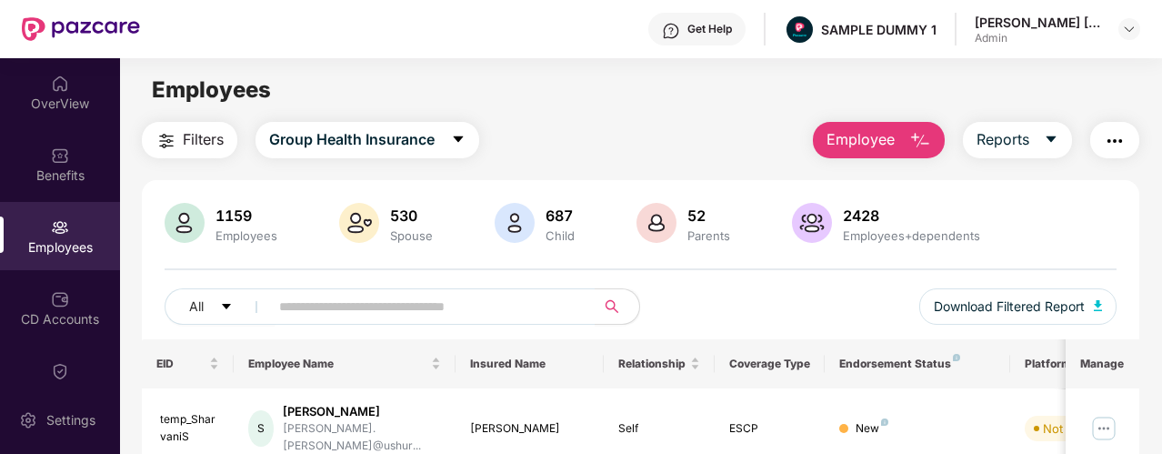
click at [1119, 146] on img "button" at bounding box center [1114, 141] width 22 height 22
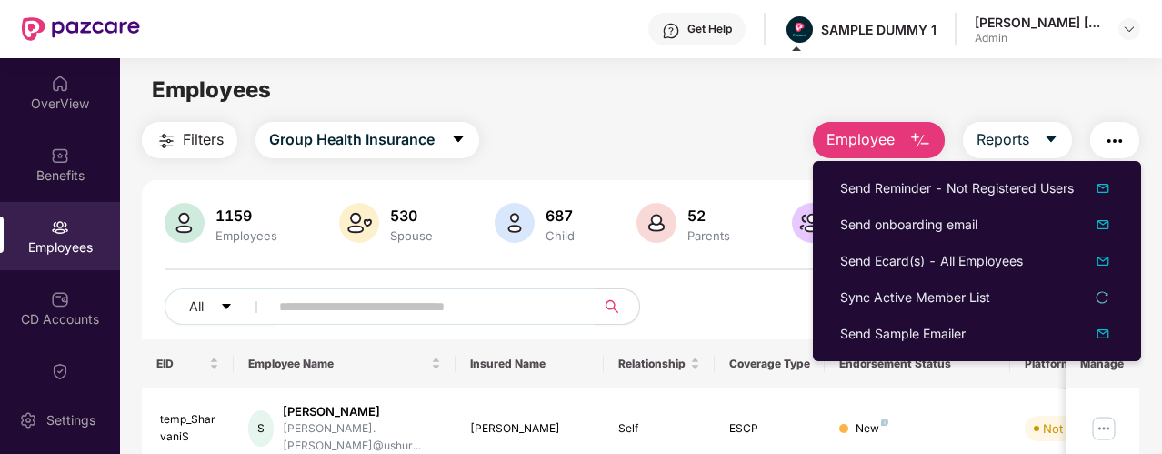
click at [845, 139] on span "Employee" at bounding box center [860, 139] width 68 height 23
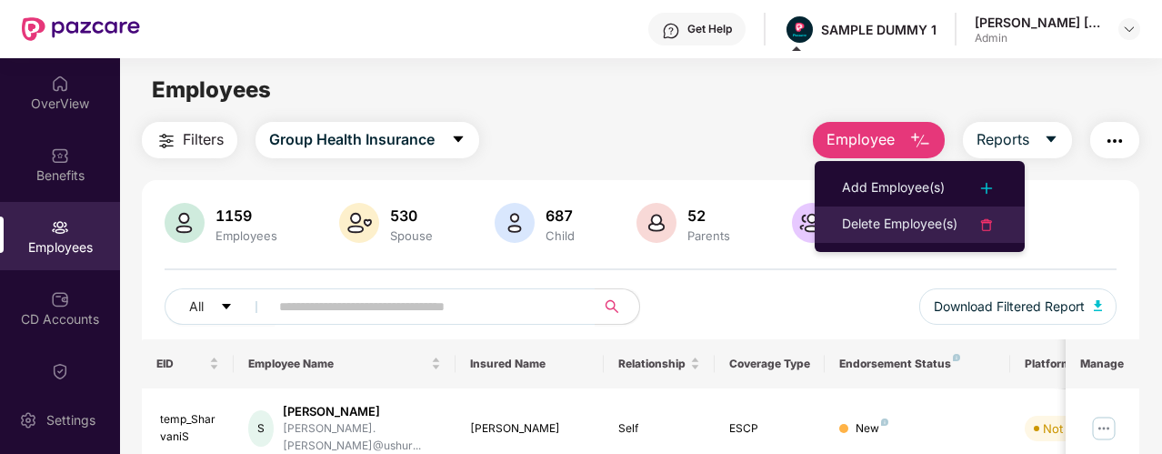
click at [850, 221] on div "Delete Employee(s)" at bounding box center [899, 225] width 115 height 22
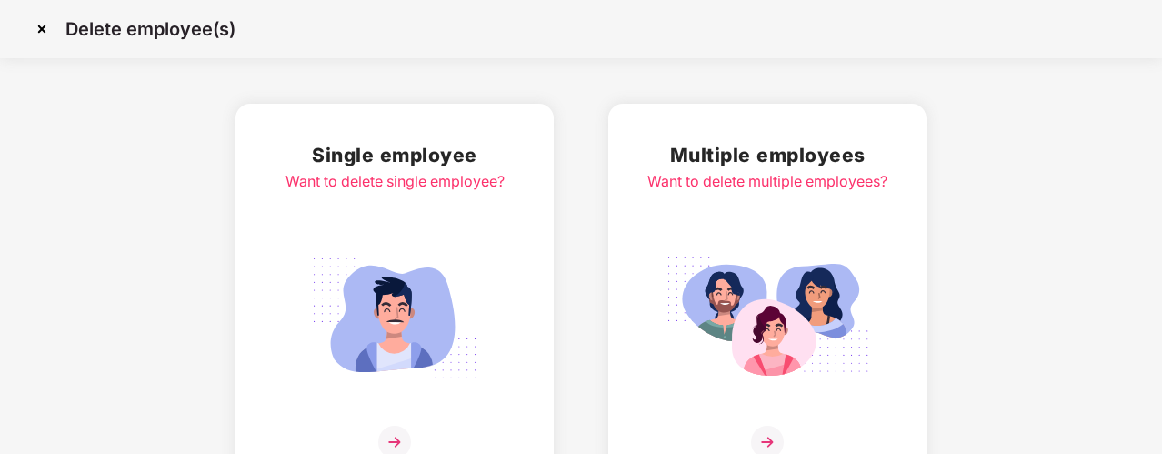
click at [490, 224] on div "Single employee Want to delete single employee?" at bounding box center [394, 299] width 219 height 318
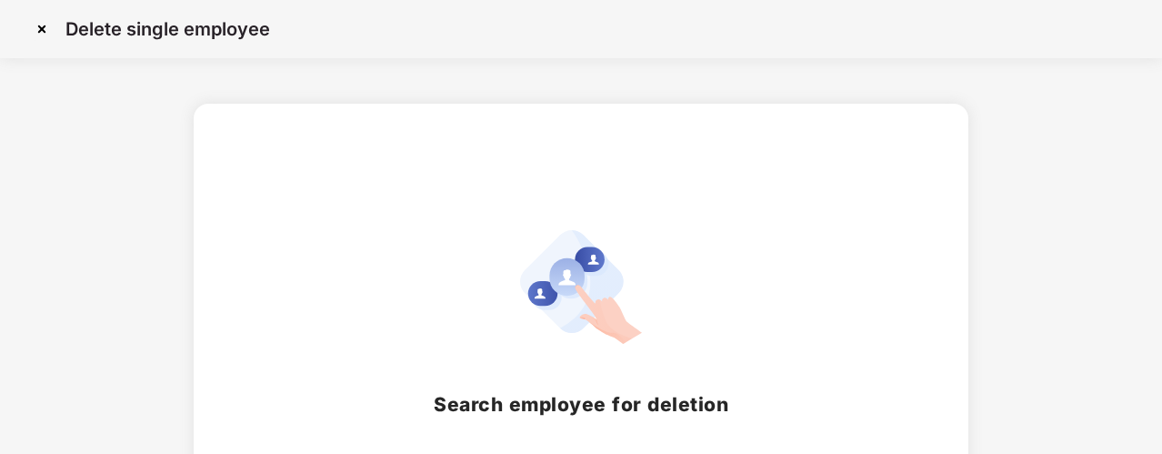
click at [564, 312] on img at bounding box center [581, 287] width 122 height 114
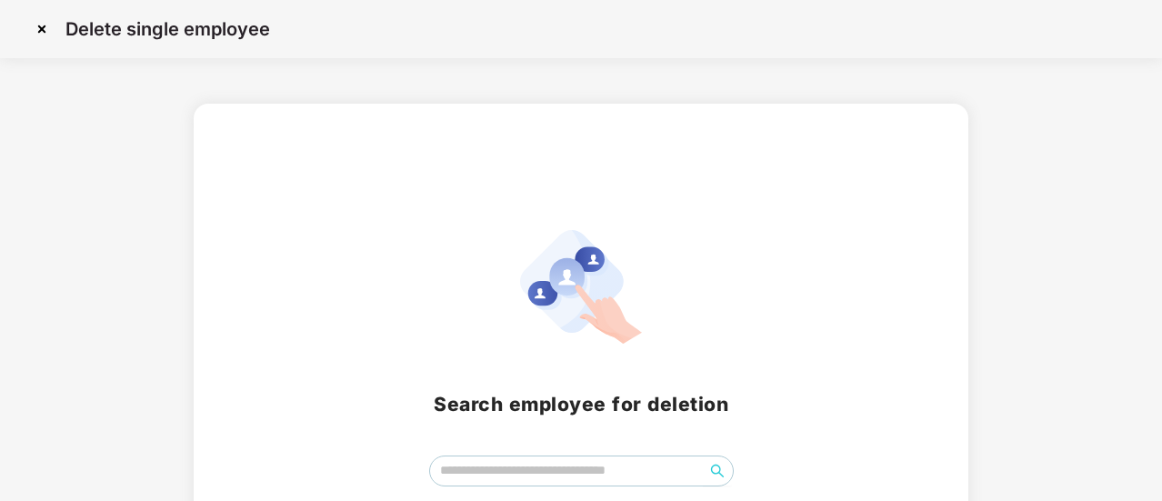
click at [44, 34] on img at bounding box center [41, 29] width 29 height 29
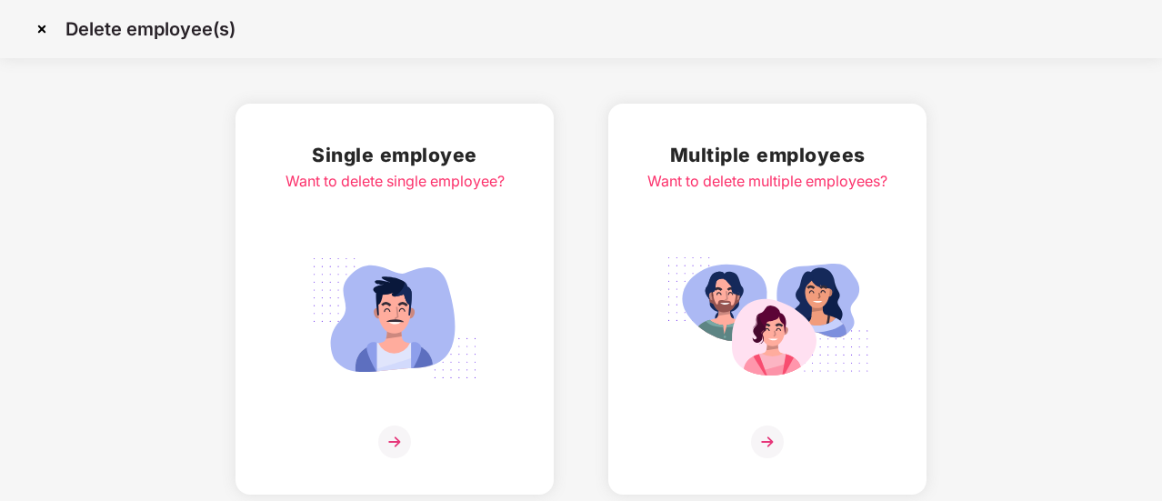
click at [71, 26] on p "Delete employee(s)" at bounding box center [150, 29] width 170 height 22
drag, startPoint x: 55, startPoint y: 26, endPoint x: 44, endPoint y: 29, distance: 12.1
click at [55, 28] on img at bounding box center [41, 29] width 29 height 29
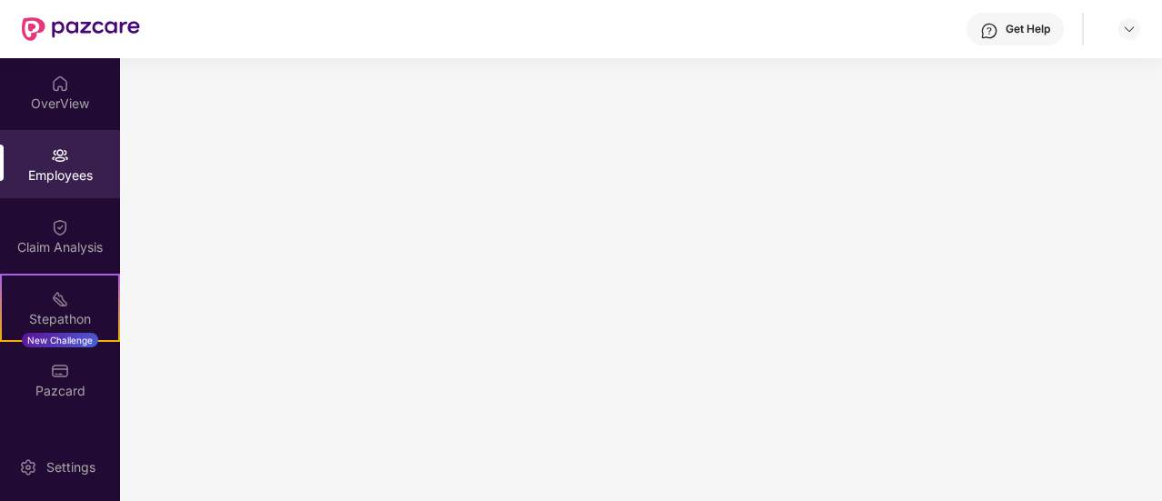
click at [40, 28] on img at bounding box center [81, 29] width 118 height 24
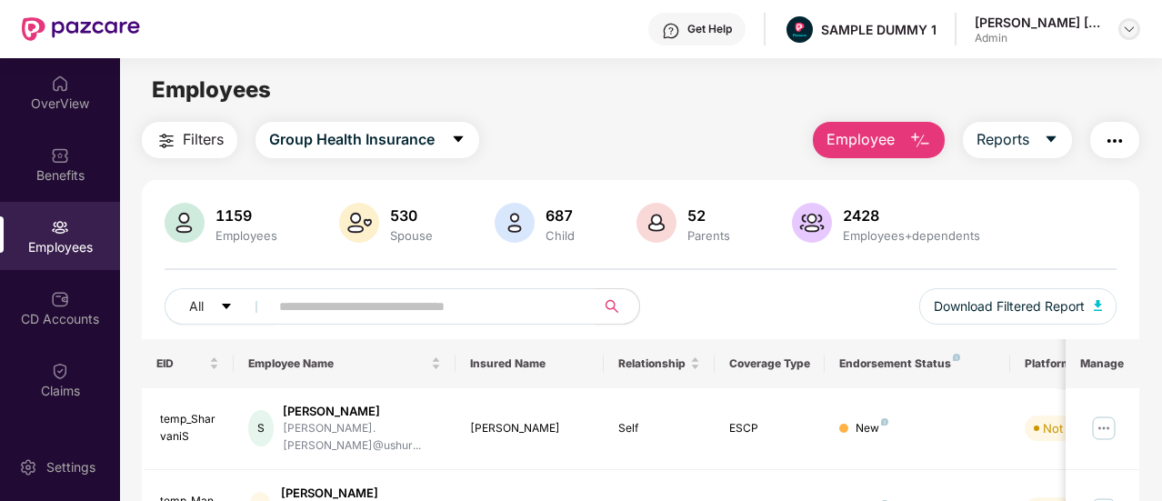
click at [1131, 34] on img at bounding box center [1129, 29] width 15 height 15
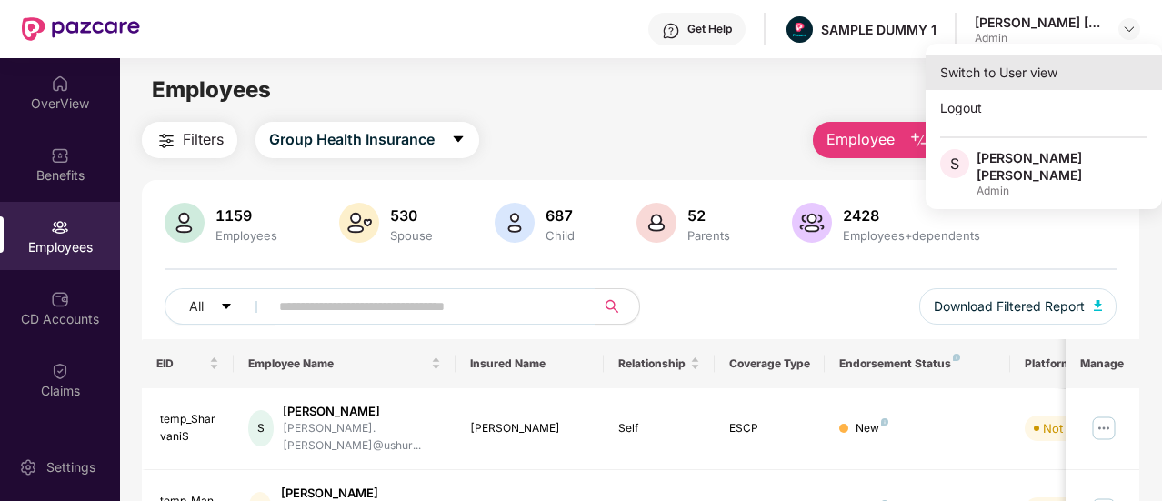
click at [1060, 65] on div "Switch to User view" at bounding box center [1043, 72] width 236 height 35
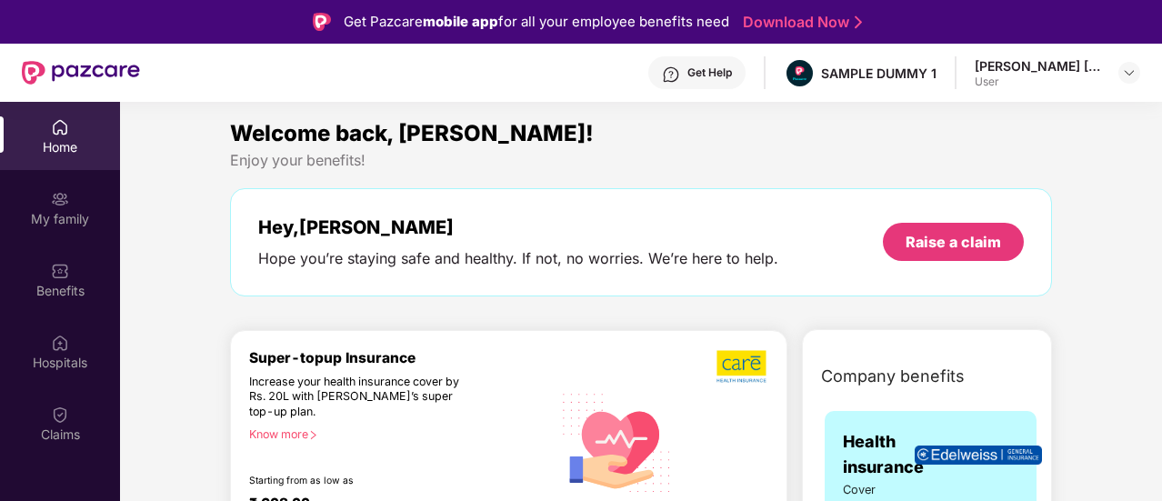
click at [1142, 82] on header "Get Help SAMPLE DUMMY 1 [PERSON_NAME] [PERSON_NAME] User" at bounding box center [581, 73] width 1162 height 58
click at [1132, 74] on img at bounding box center [1129, 72] width 15 height 15
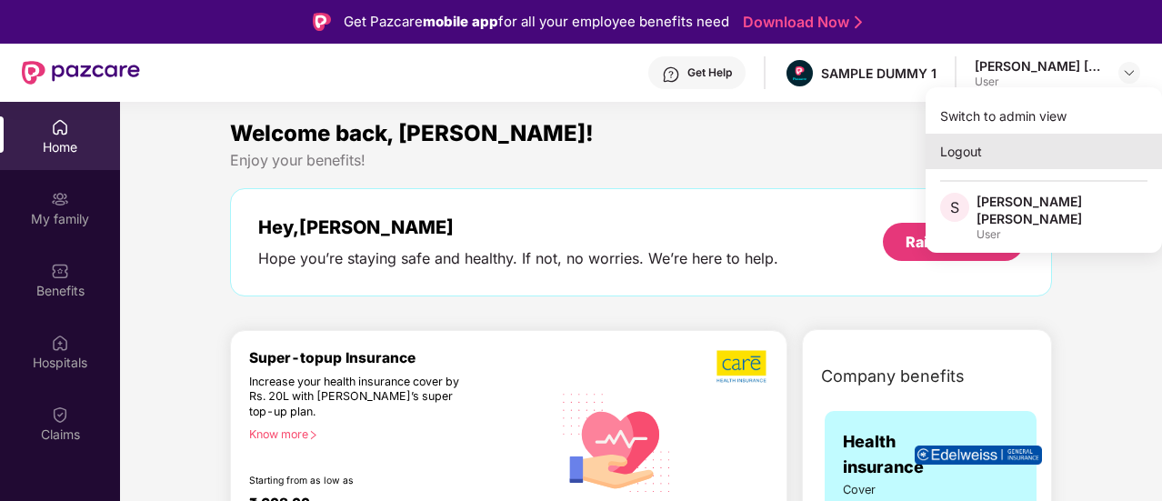
click at [1056, 163] on div "Logout" at bounding box center [1043, 151] width 236 height 35
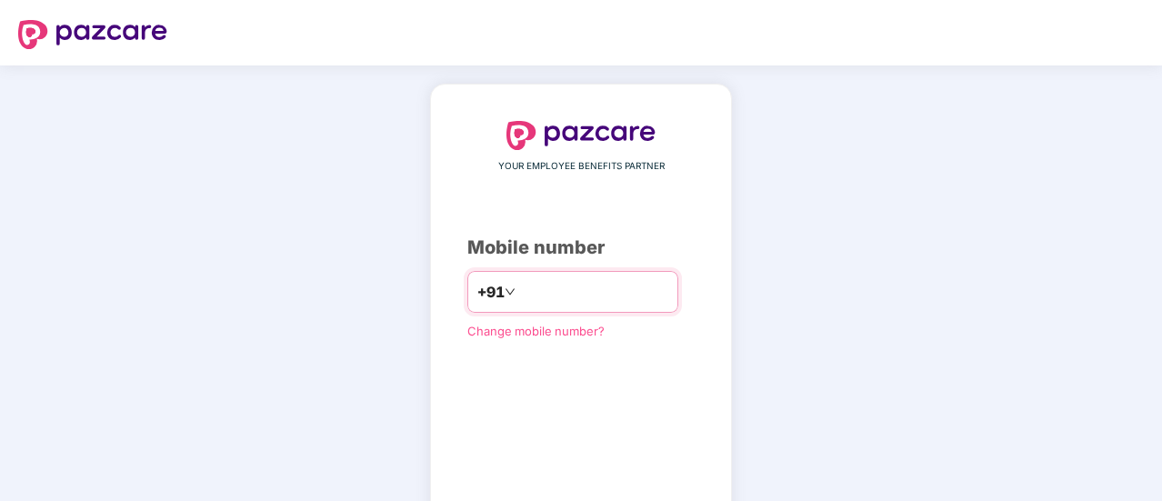
click at [529, 301] on input "number" at bounding box center [593, 291] width 149 height 29
type input "**********"
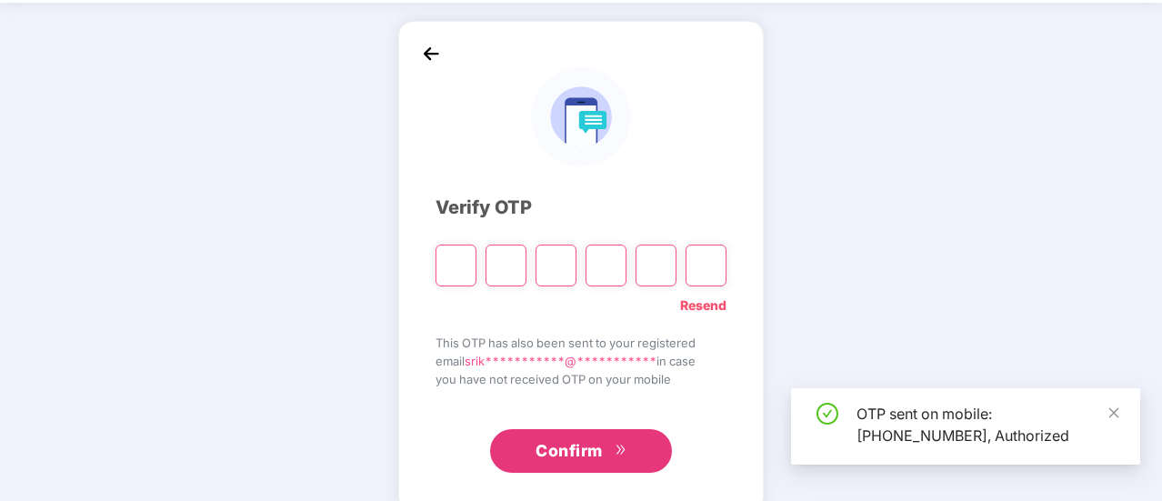
scroll to position [91, 0]
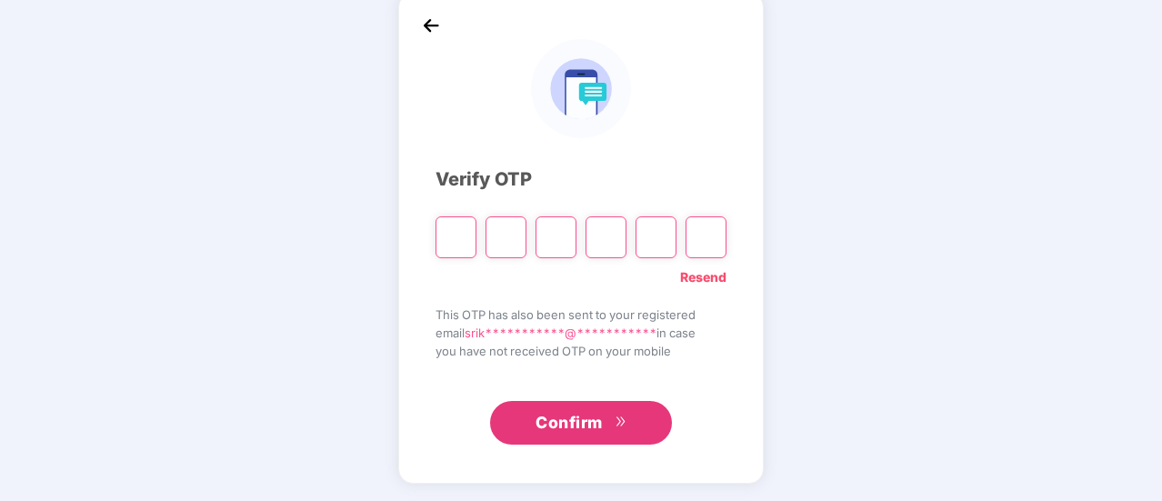
type input "*"
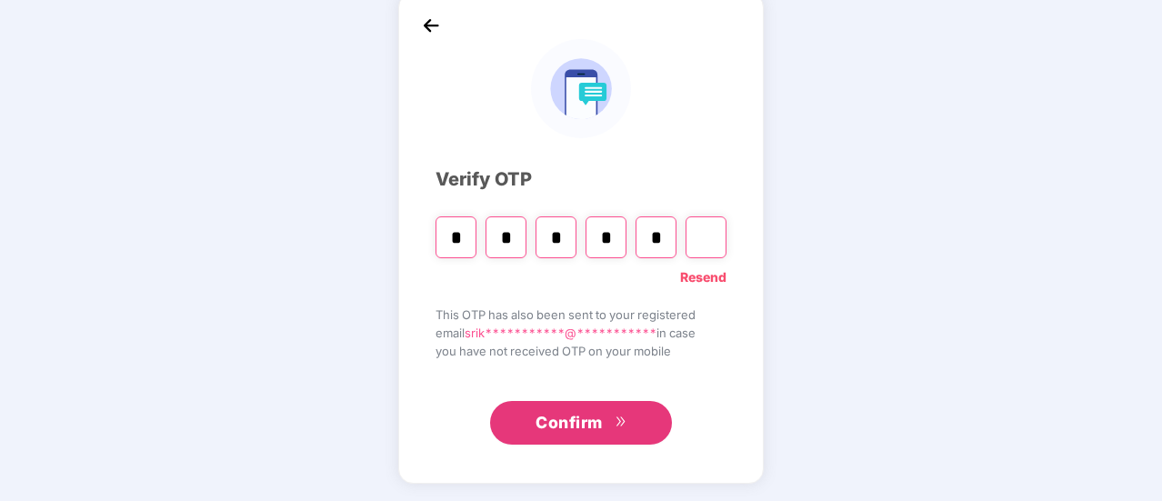
type input "*"
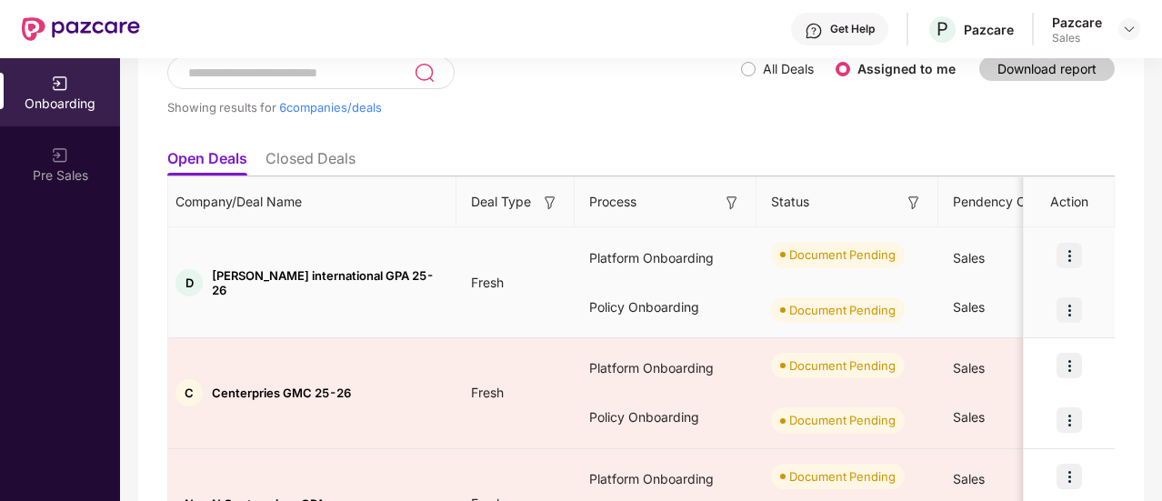
scroll to position [0, 0]
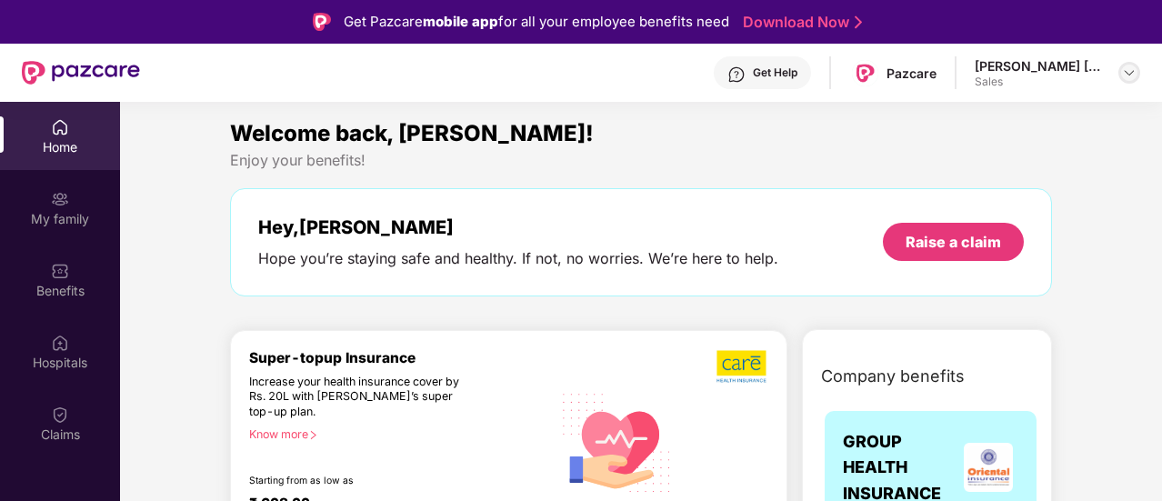
click at [1137, 66] on div at bounding box center [1129, 73] width 22 height 22
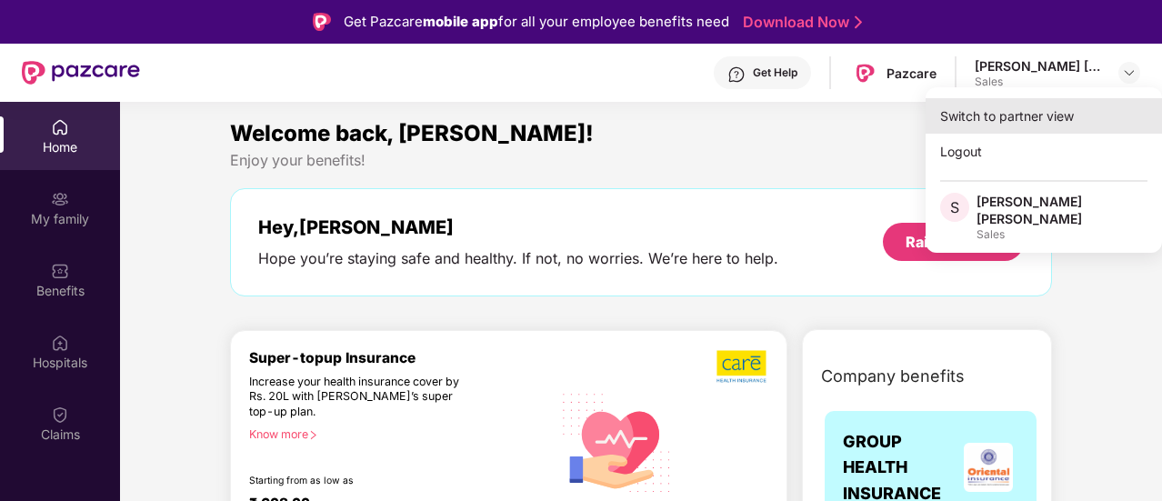
click at [1042, 115] on div "Switch to partner view" at bounding box center [1043, 115] width 236 height 35
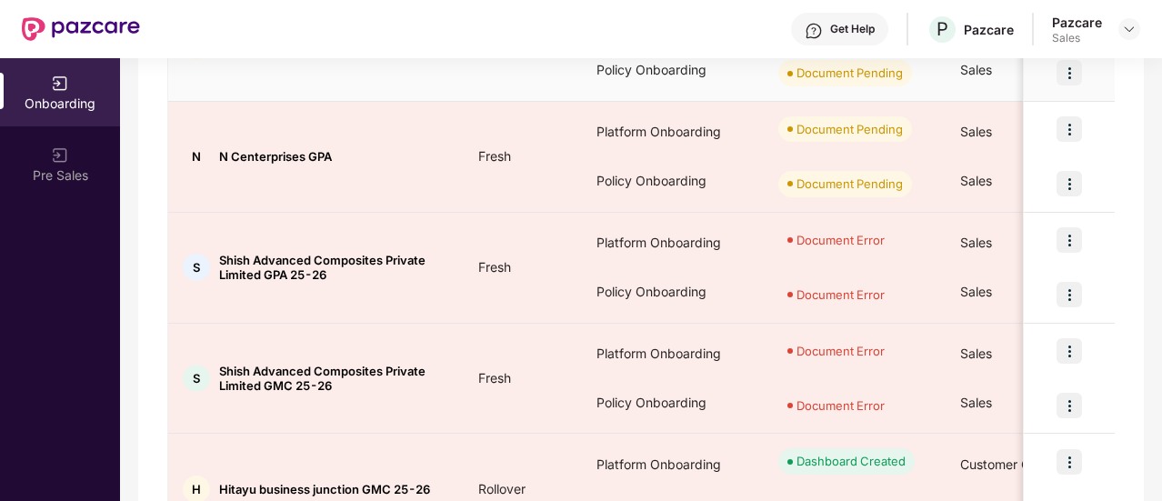
scroll to position [545, 0]
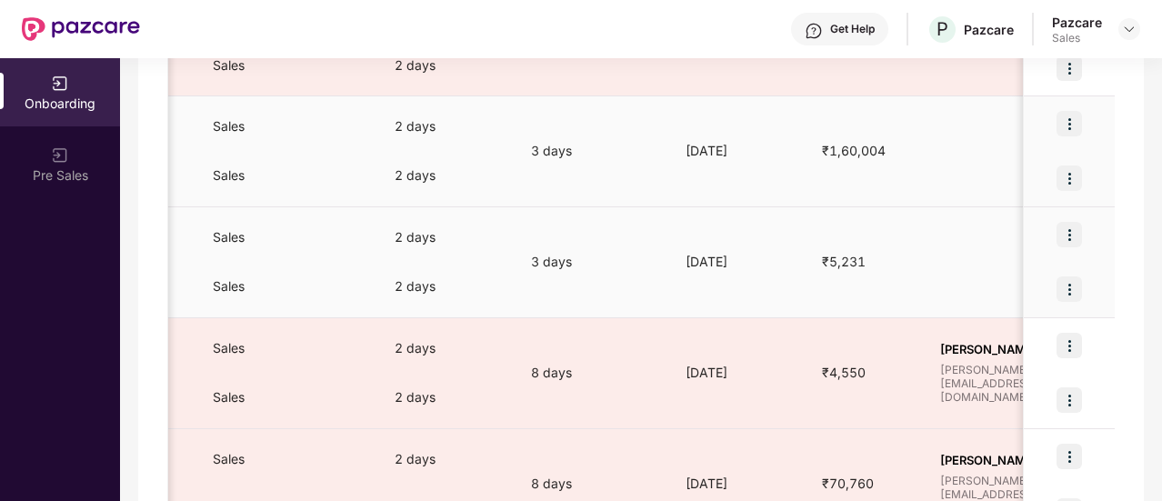
scroll to position [0, 748]
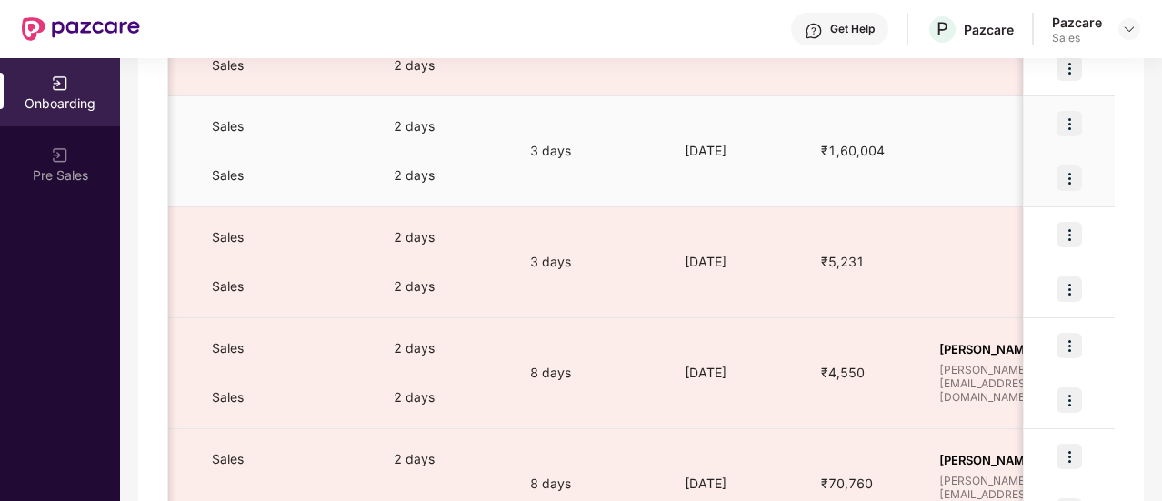
click at [1056, 126] on img at bounding box center [1068, 123] width 25 height 25
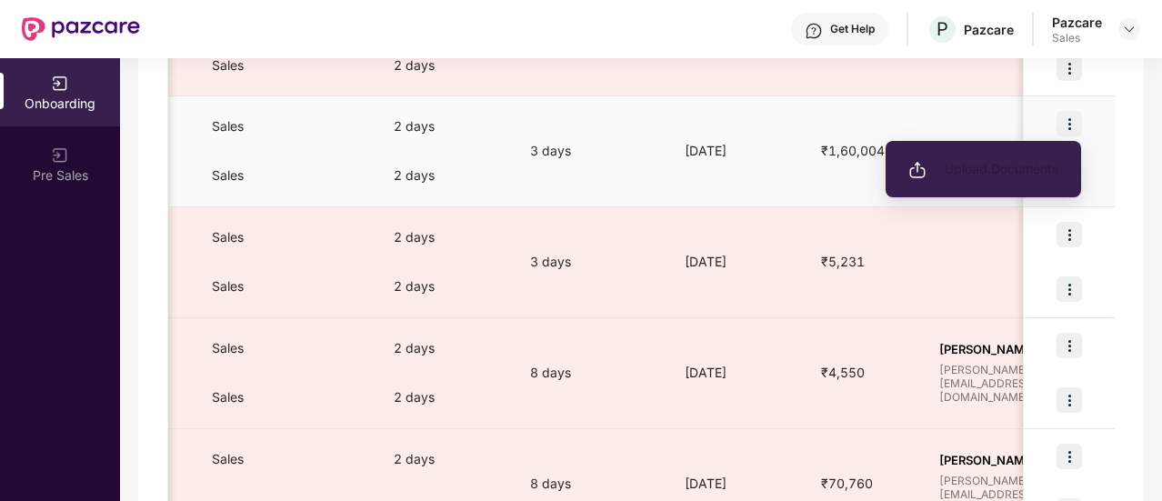
click at [1011, 156] on li "Upload Documents" at bounding box center [982, 169] width 195 height 38
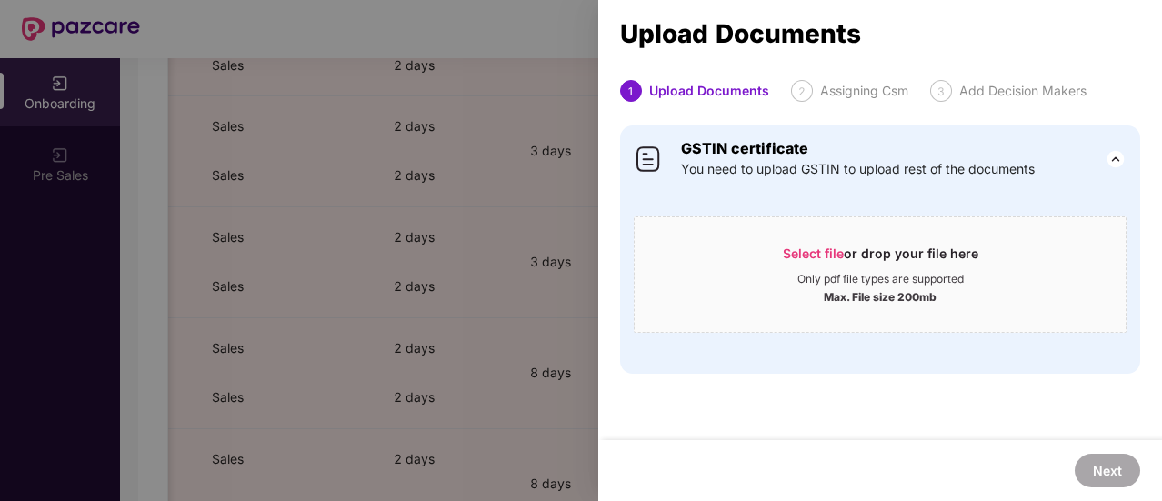
click at [820, 71] on div "Upload Documents 1 Upload Documents 2 Assigning Csm 3 Add Decision Makers GSTIN…" at bounding box center [880, 250] width 564 height 501
click at [516, 145] on div at bounding box center [581, 250] width 1162 height 501
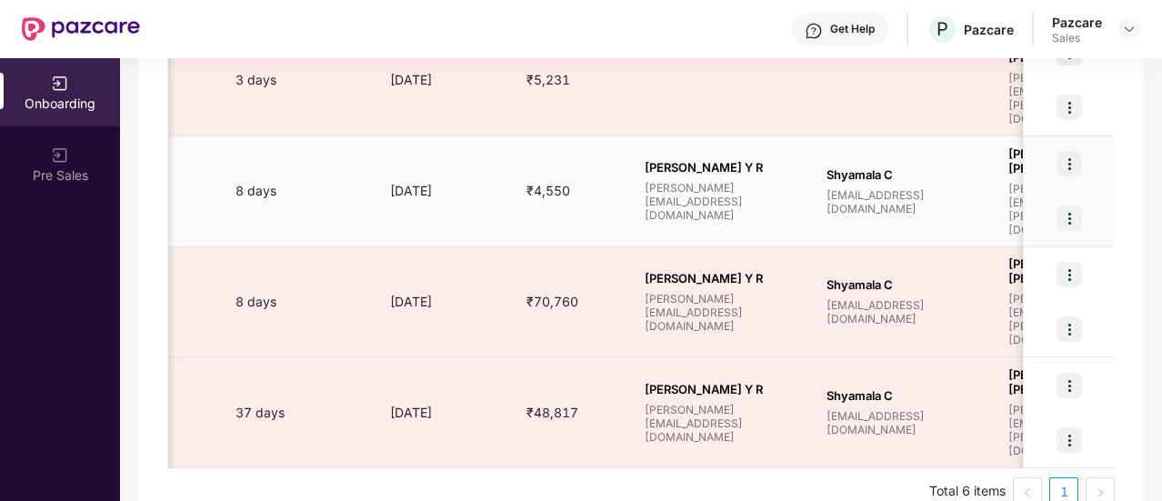
scroll to position [0, 1042]
click at [1063, 165] on img at bounding box center [1068, 163] width 25 height 25
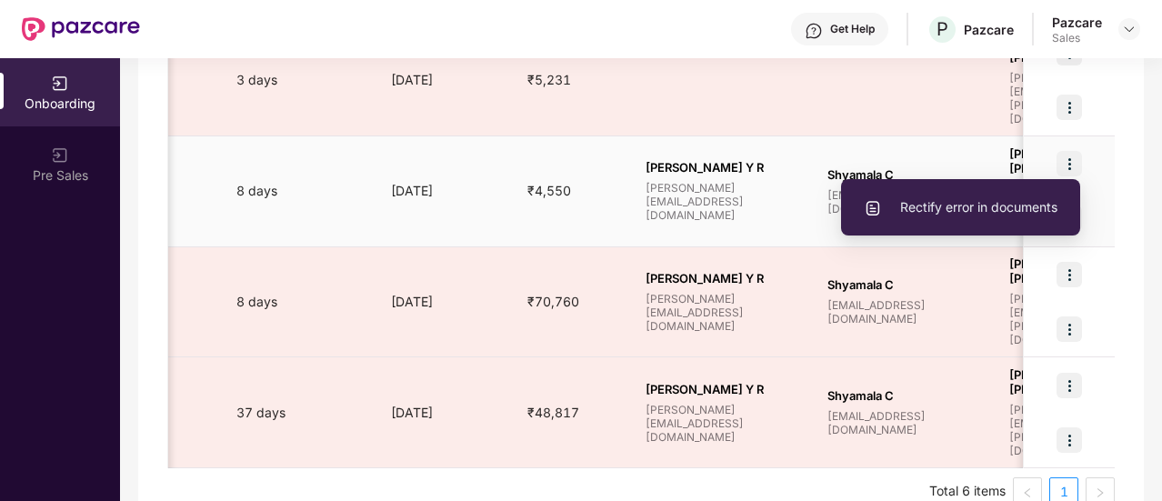
click at [1023, 209] on span "Rectify error in documents" at bounding box center [960, 207] width 194 height 20
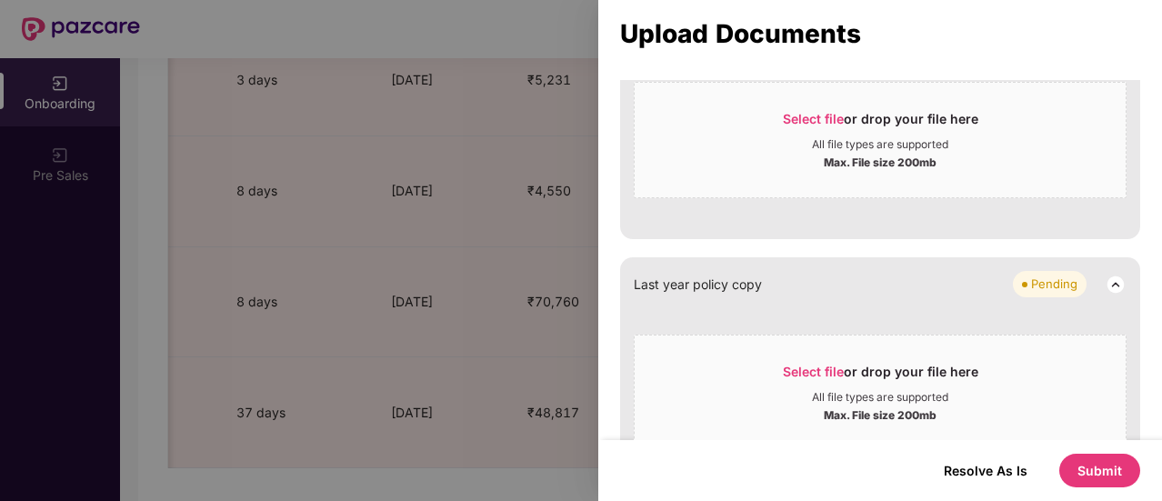
scroll to position [1072, 0]
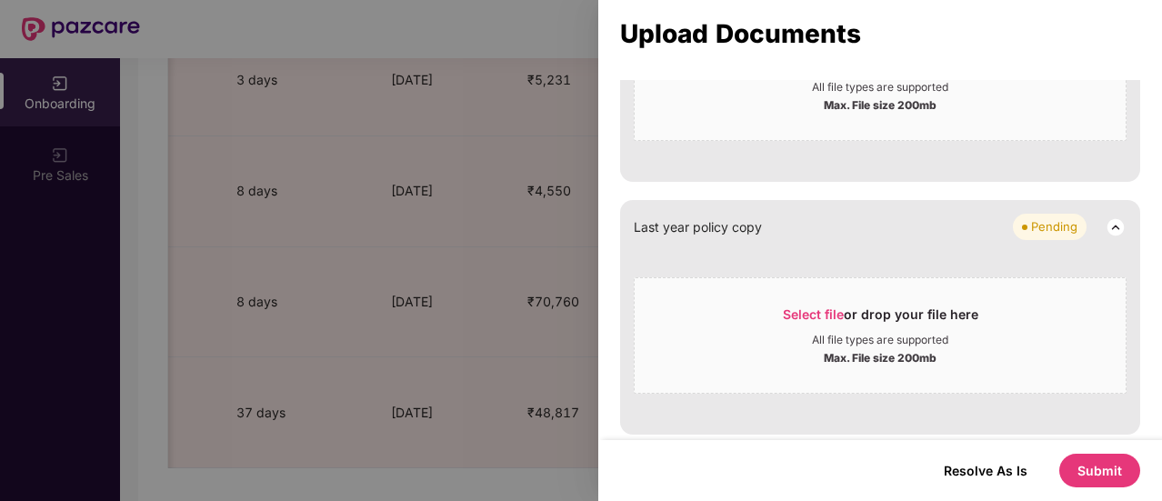
click at [1087, 484] on button "Submit" at bounding box center [1099, 471] width 81 height 34
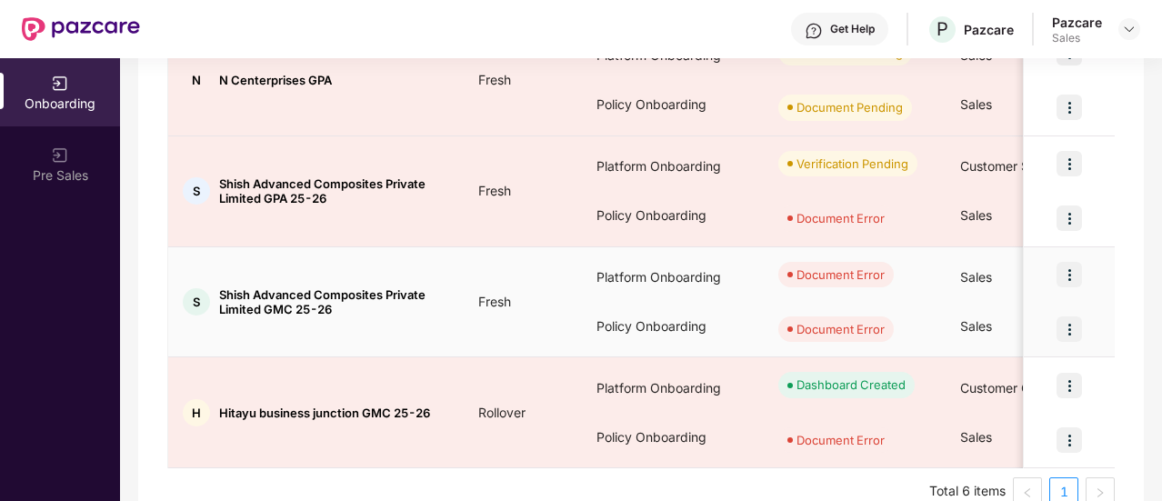
click at [1063, 279] on img at bounding box center [1068, 274] width 25 height 25
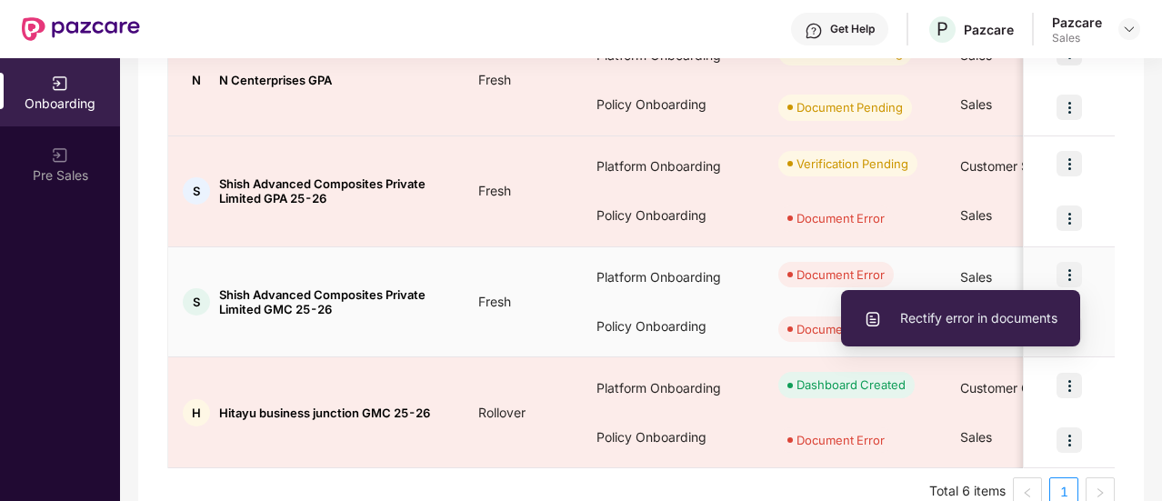
click at [989, 317] on span "Rectify error in documents" at bounding box center [960, 318] width 194 height 20
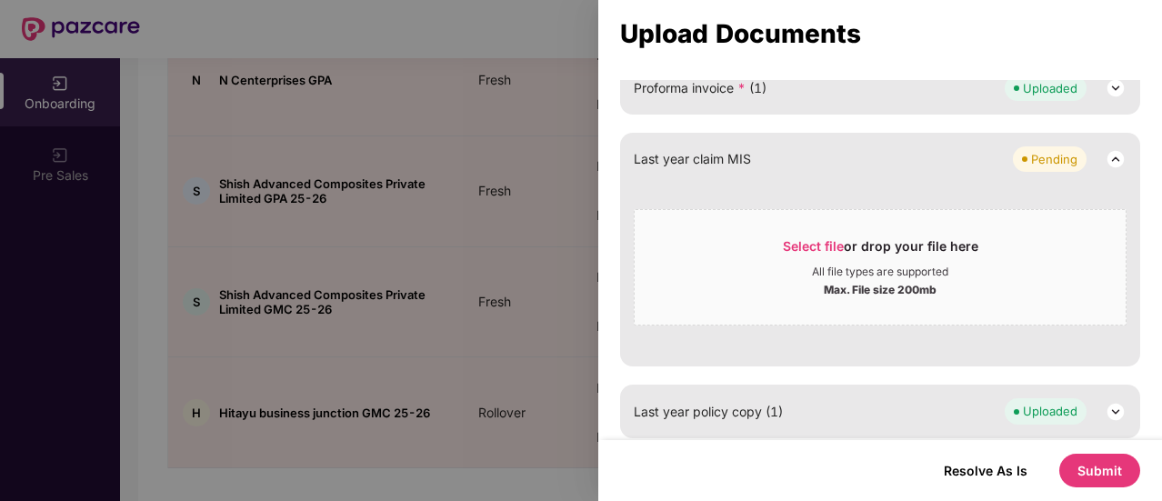
scroll to position [893, 0]
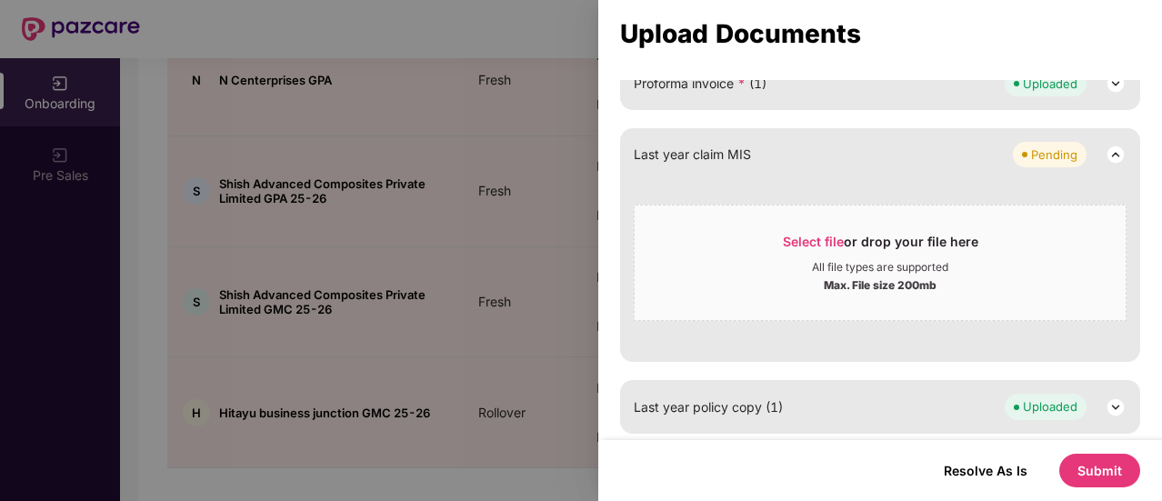
click at [1087, 463] on button "Submit" at bounding box center [1099, 471] width 81 height 34
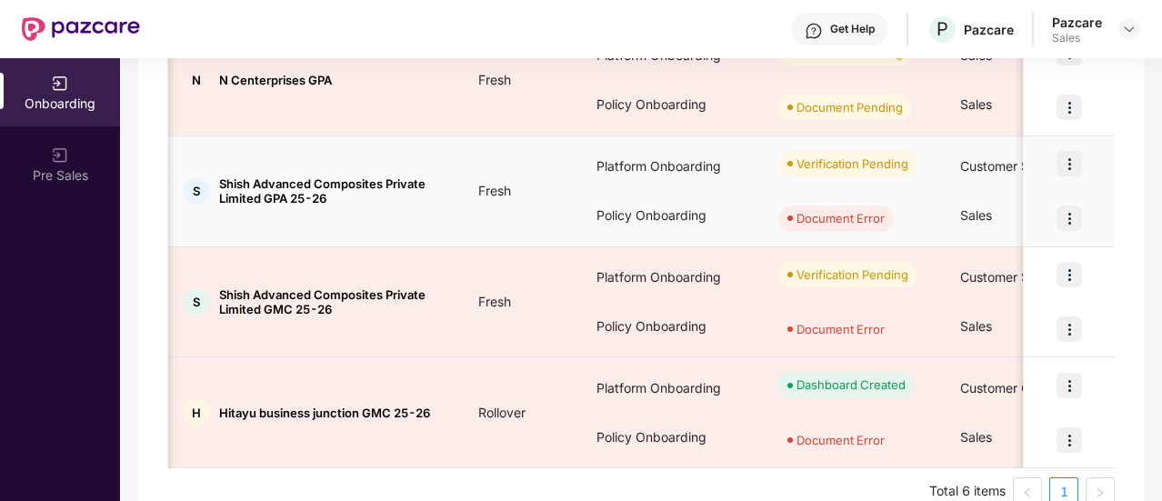
scroll to position [0, 361]
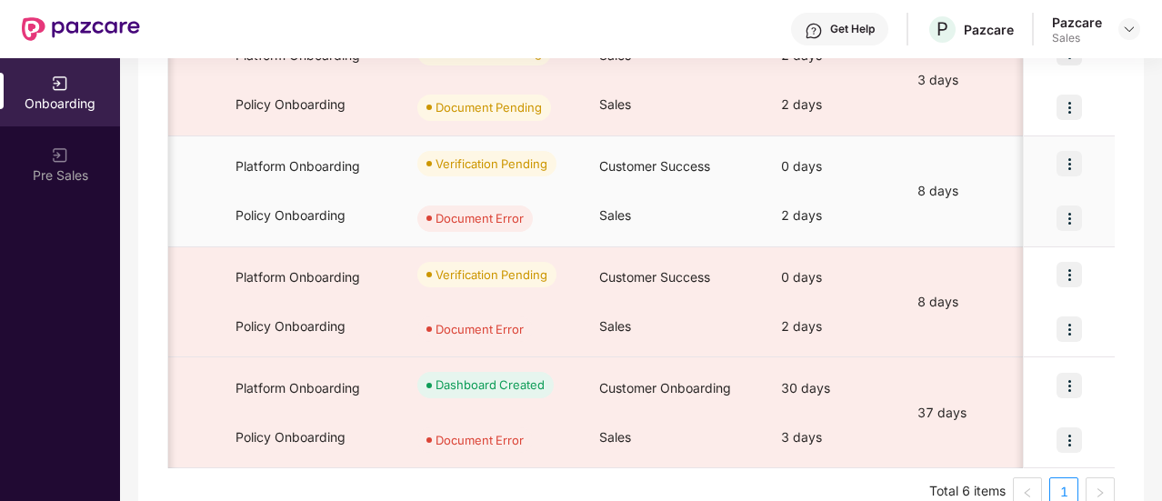
click at [1071, 214] on img at bounding box center [1068, 217] width 25 height 25
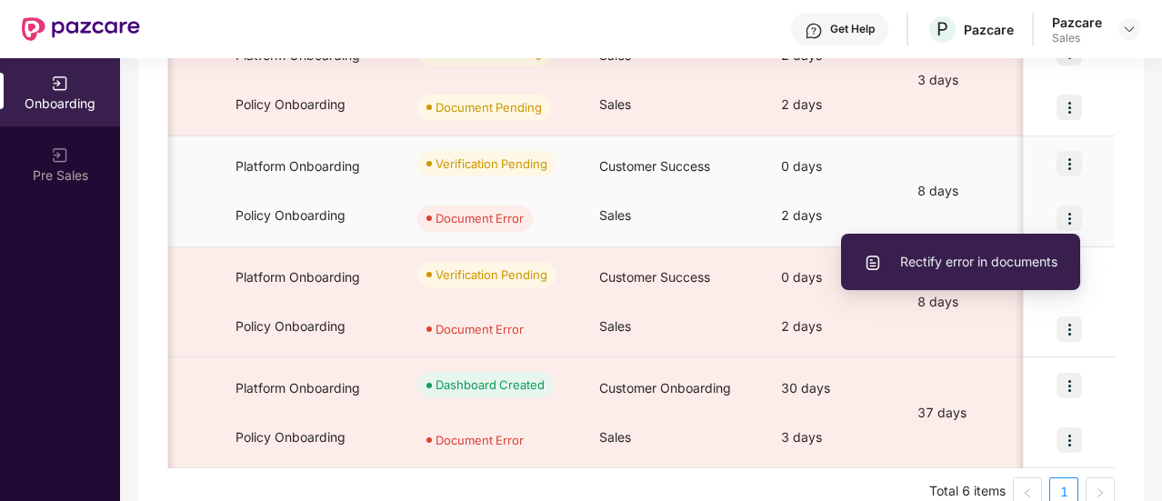
click at [1042, 254] on span "Rectify error in documents" at bounding box center [960, 262] width 194 height 20
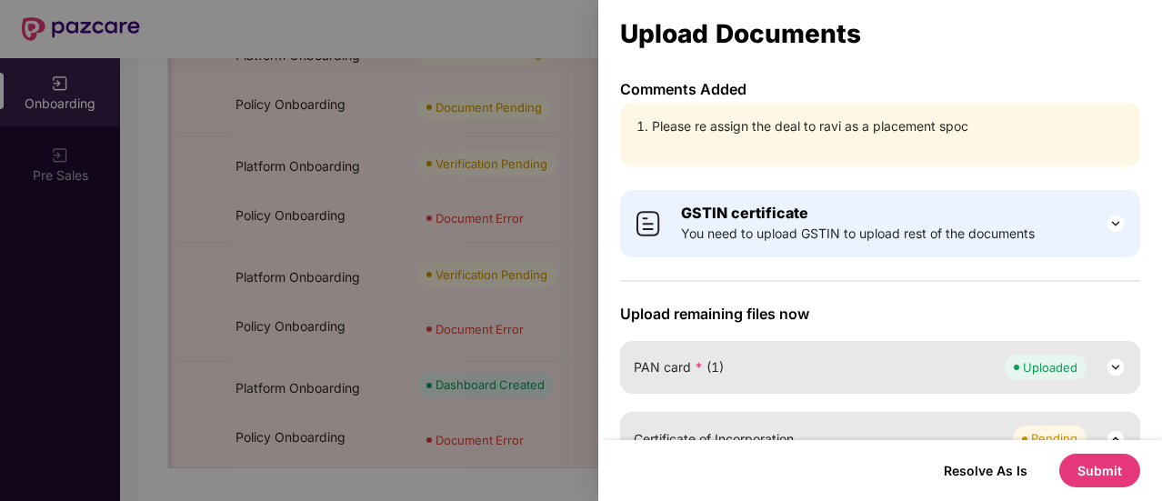
click at [1083, 487] on div "Resolve As Is Submit" at bounding box center [880, 470] width 564 height 61
click at [1086, 483] on button "Submit" at bounding box center [1099, 471] width 81 height 34
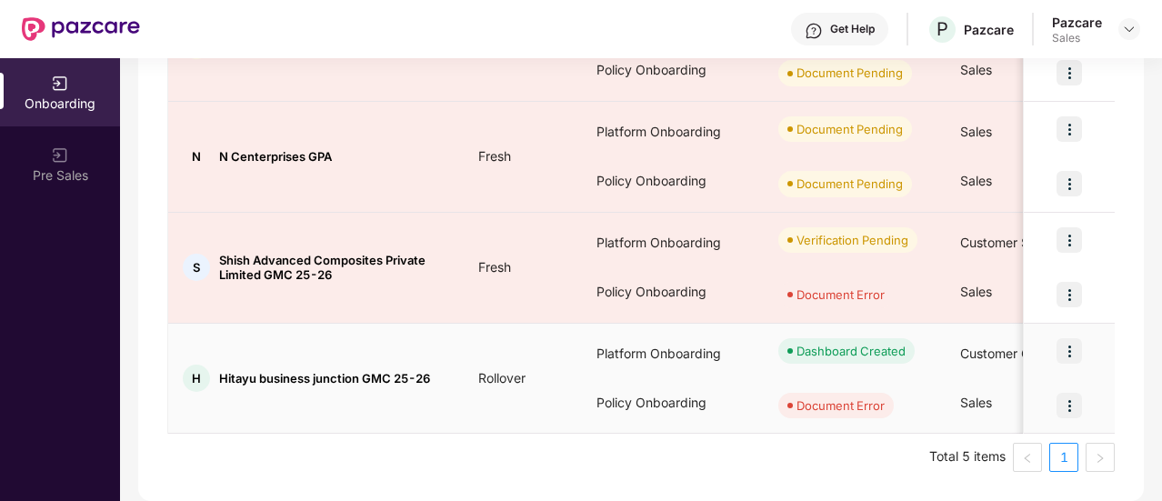
scroll to position [466, 0]
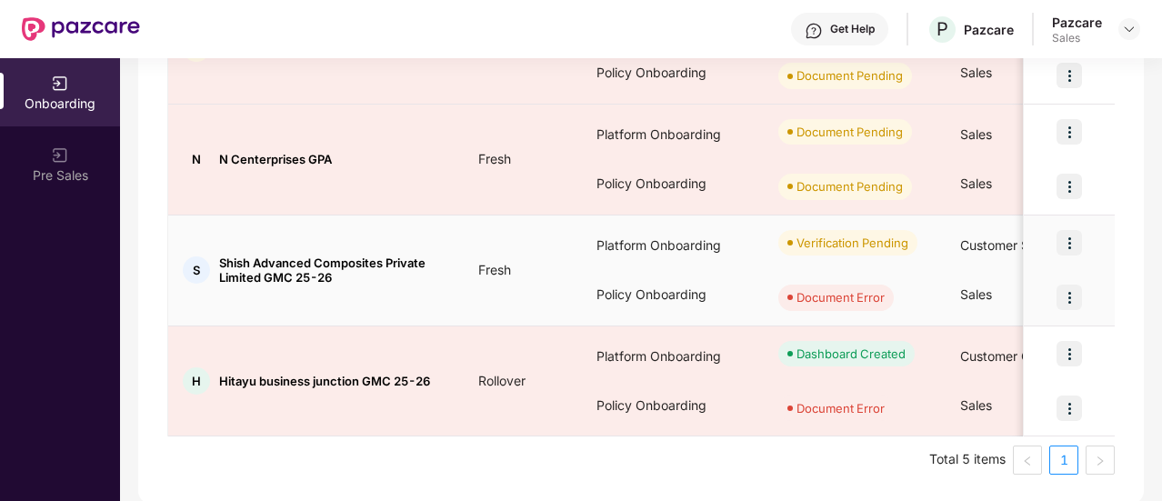
click at [1071, 297] on img at bounding box center [1068, 296] width 25 height 25
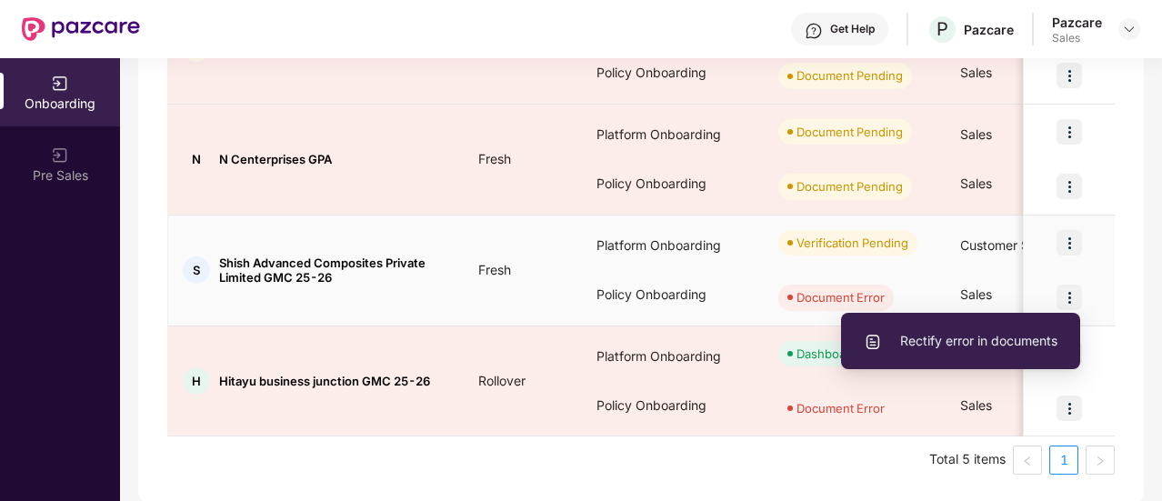
click at [1018, 335] on span "Rectify error in documents" at bounding box center [960, 341] width 194 height 20
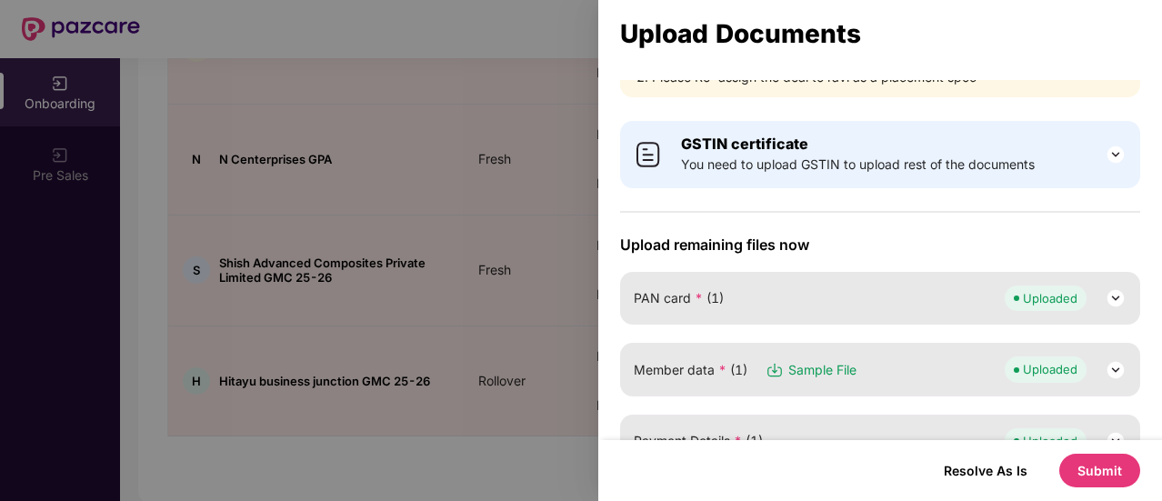
scroll to position [175, 0]
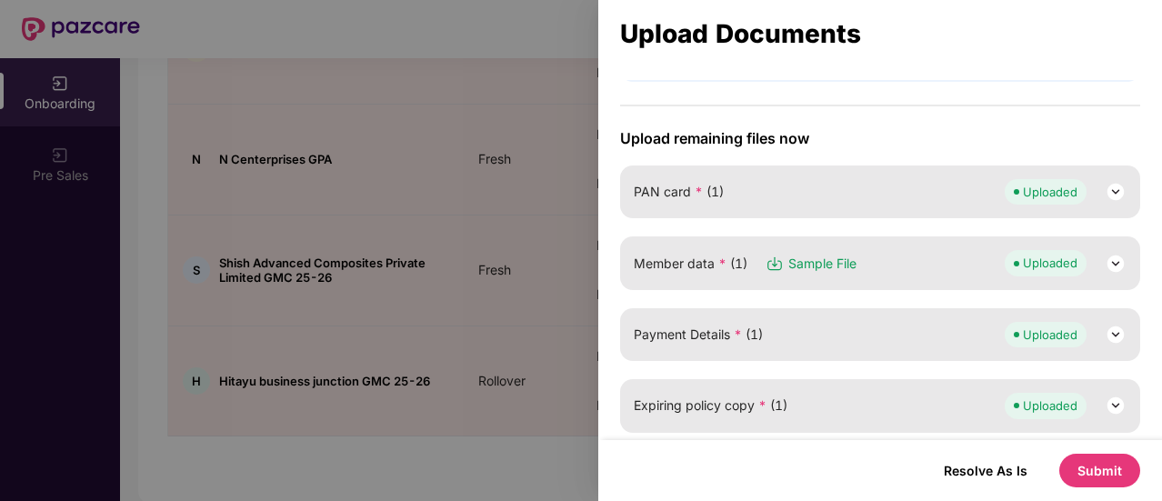
click at [1115, 470] on button "Submit" at bounding box center [1099, 471] width 81 height 34
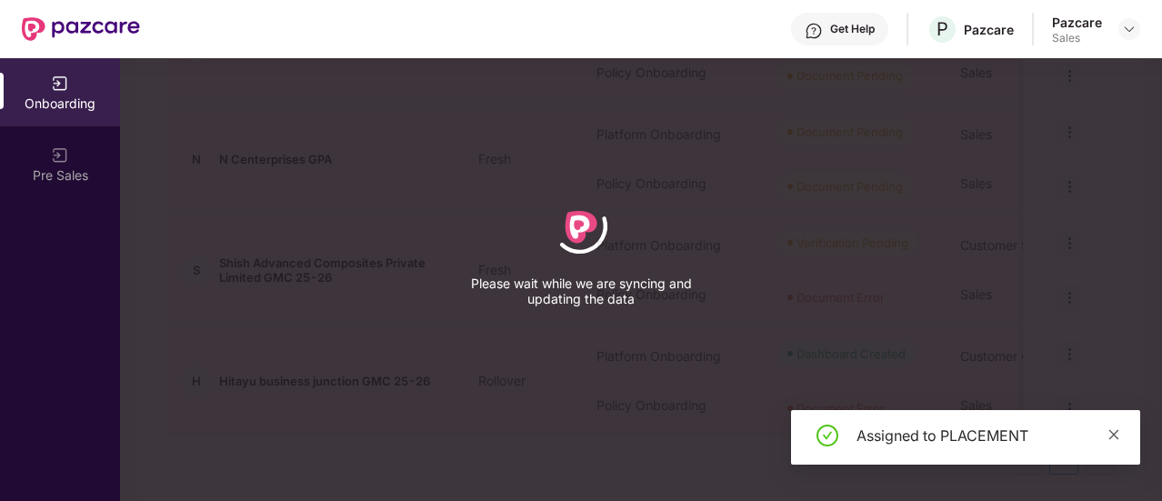
click at [1119, 433] on icon "close" at bounding box center [1113, 434] width 13 height 13
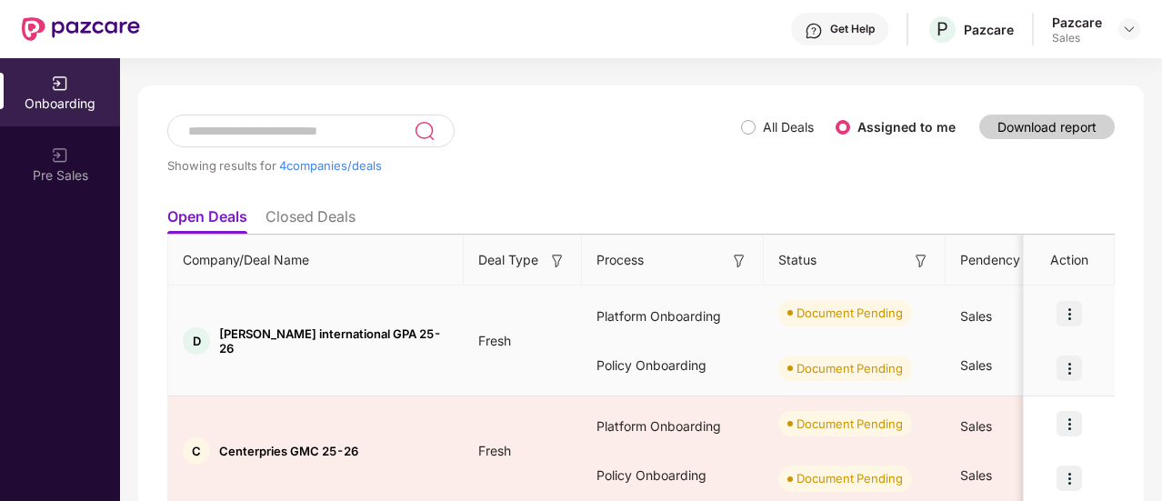
scroll to position [0, 0]
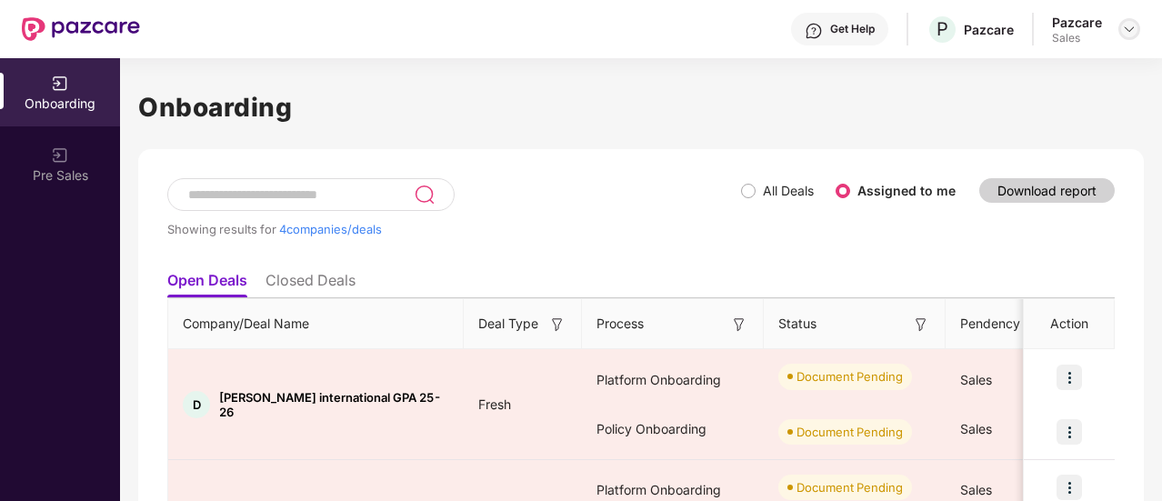
click at [1123, 32] on img at bounding box center [1129, 29] width 15 height 15
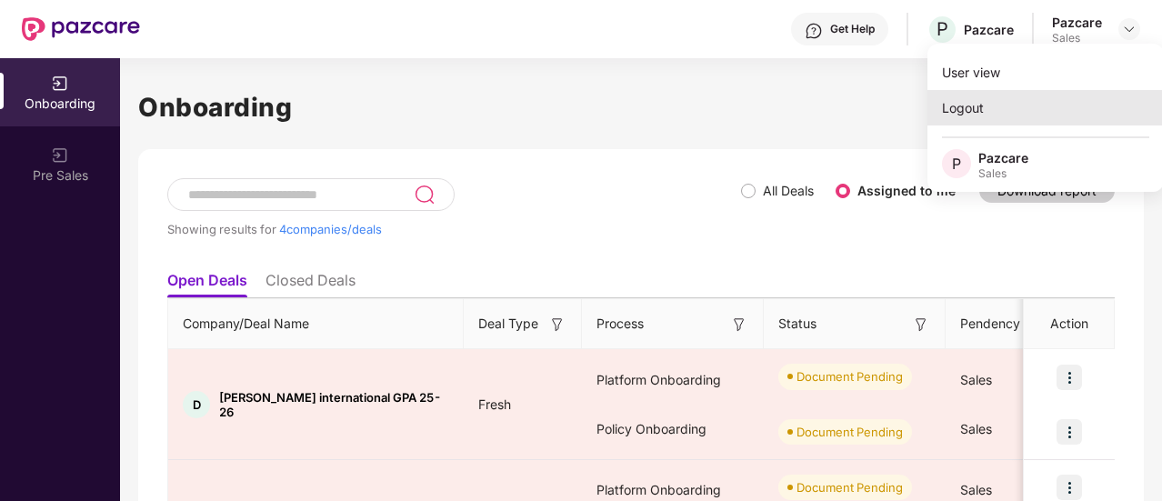
click at [1041, 123] on div "Logout" at bounding box center [1045, 107] width 236 height 35
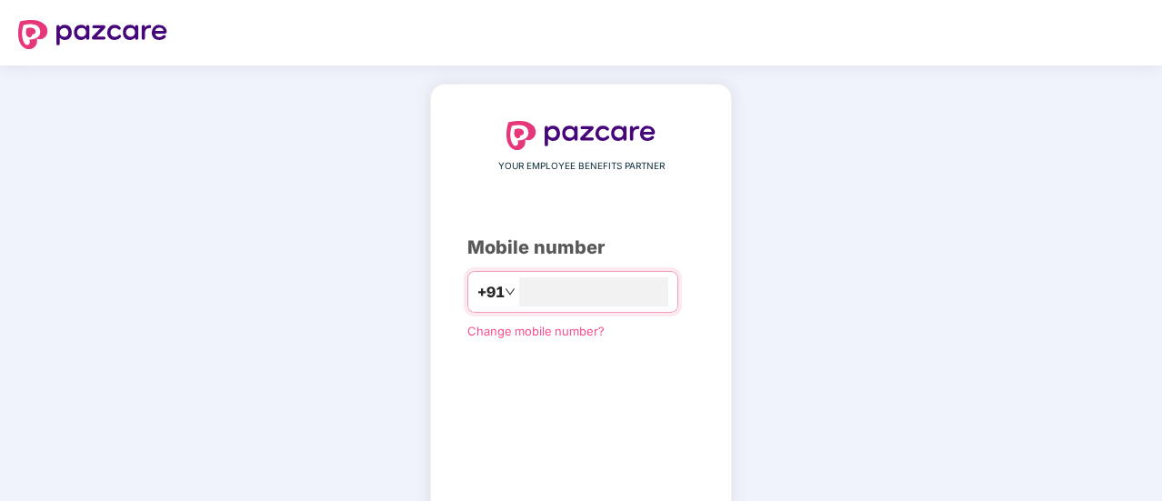
click at [582, 314] on div "YOUR EMPLOYEE BENEFITS PARTNER Mobile number +91 Change mobile number? Send OTP" at bounding box center [580, 334] width 227 height 427
click at [571, 304] on input "number" at bounding box center [593, 291] width 149 height 29
type input "**********"
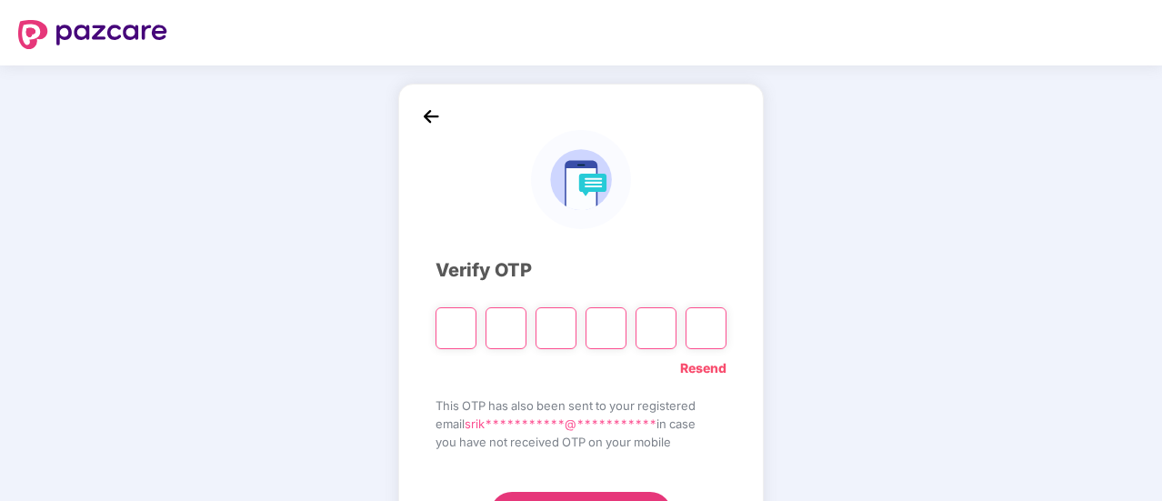
type input "*"
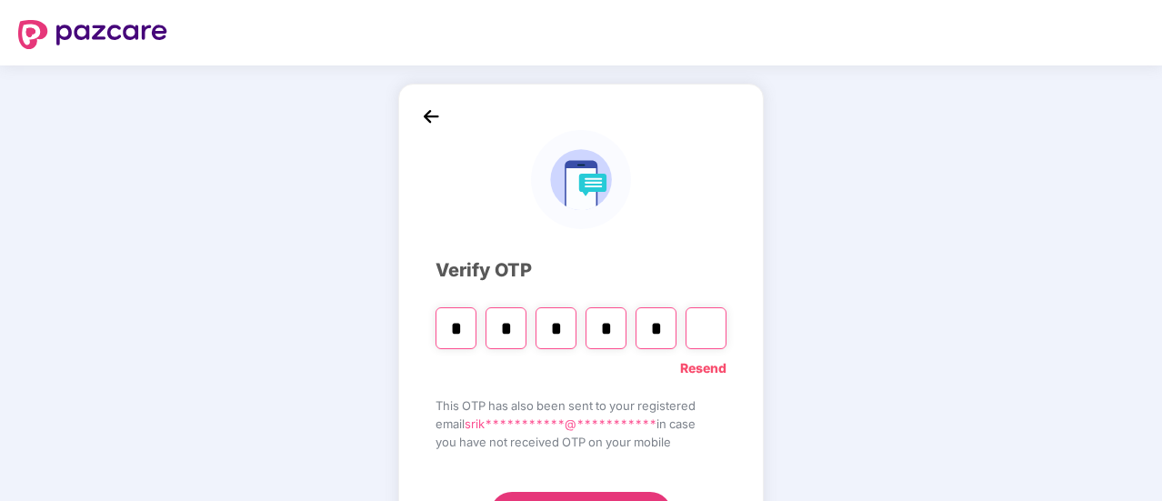
type input "*"
